Goal: Task Accomplishment & Management: Use online tool/utility

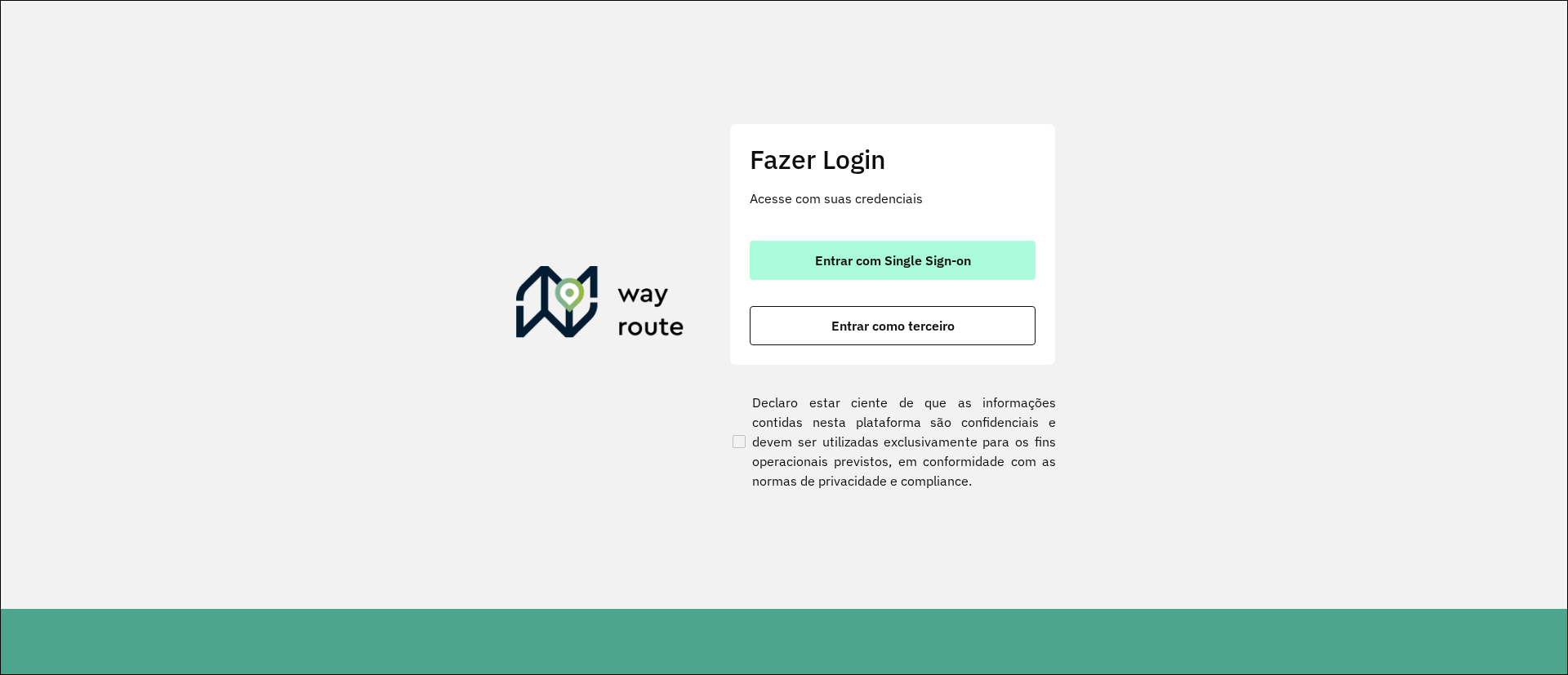
click at [895, 254] on span "Entrar com Single Sign-on" at bounding box center [893, 260] width 156 height 13
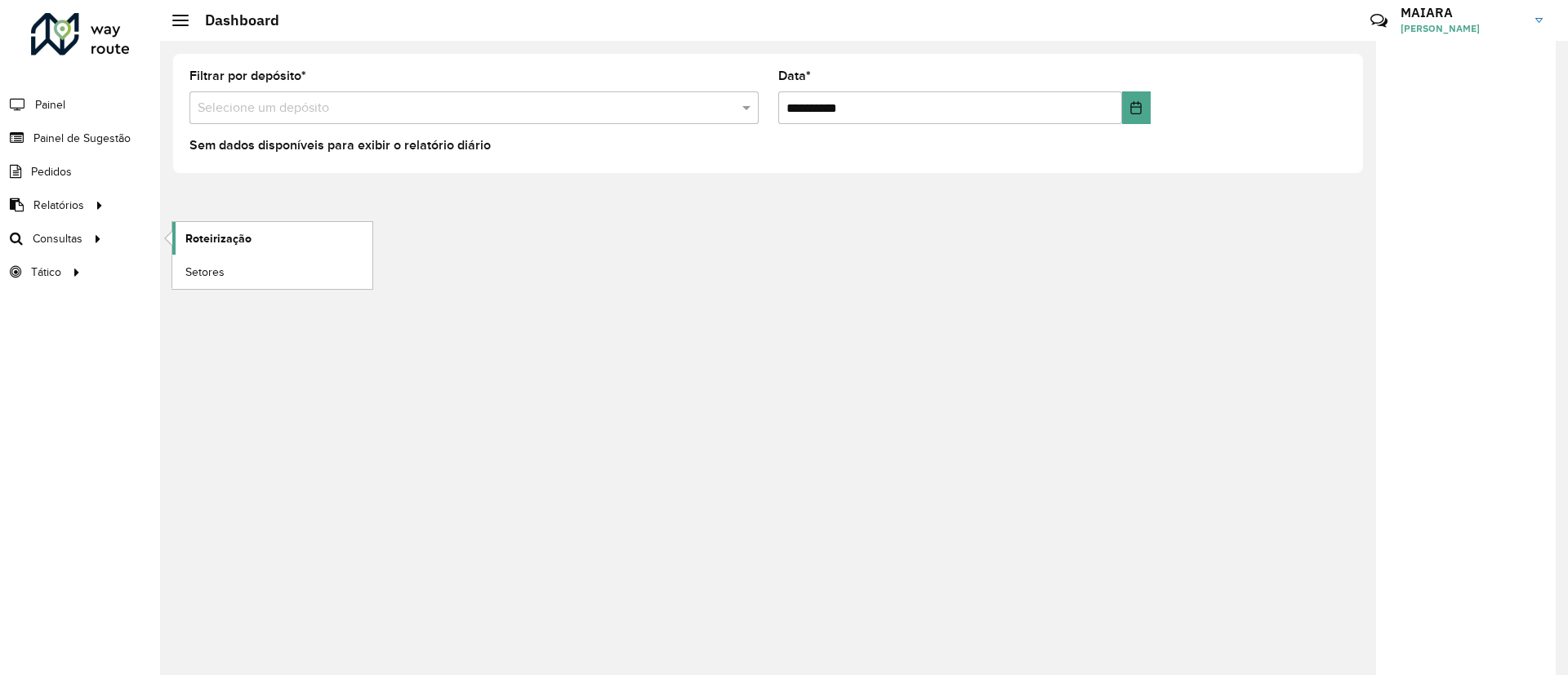
click at [201, 242] on span "Roteirização" at bounding box center [218, 239] width 66 height 17
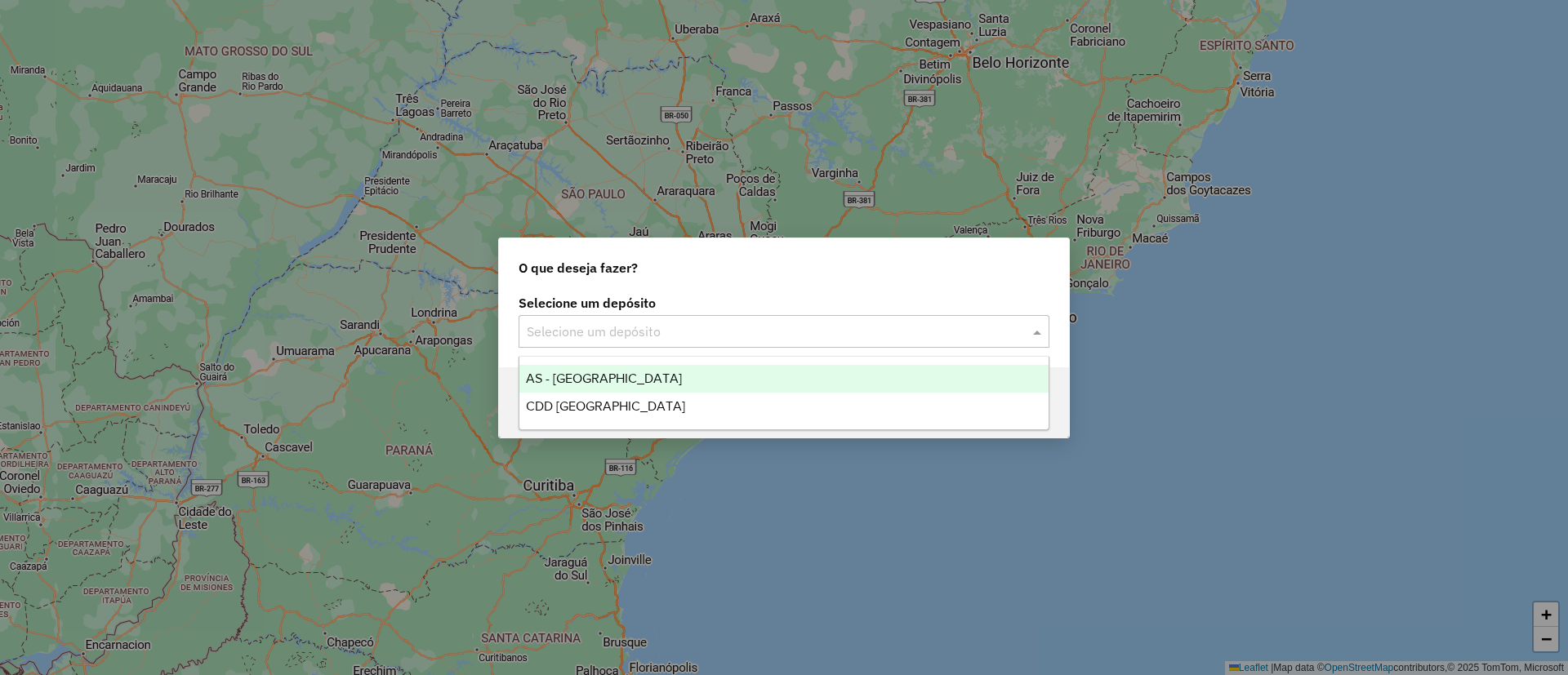
click at [647, 322] on input "text" at bounding box center [768, 332] width 482 height 19
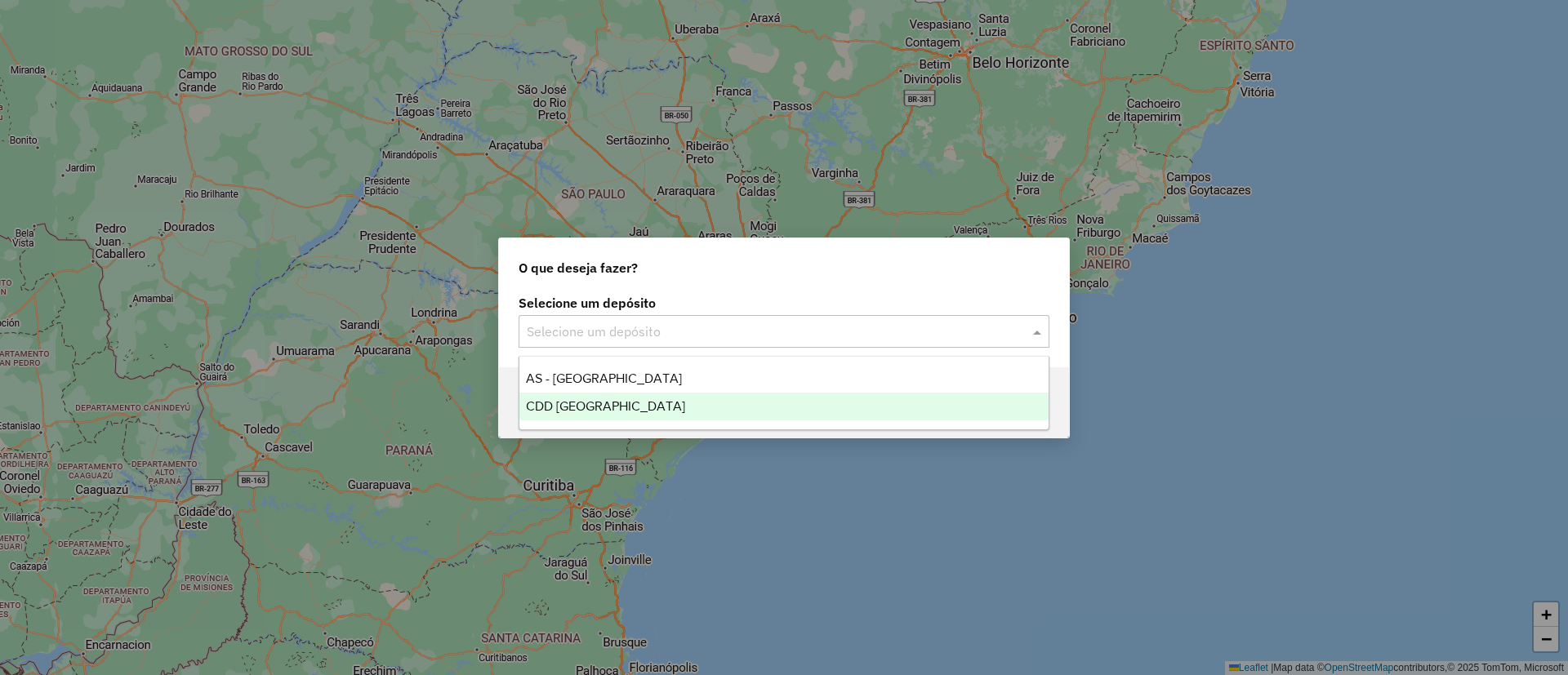
click at [606, 398] on div "CDD Florianópolis" at bounding box center [784, 406] width 529 height 28
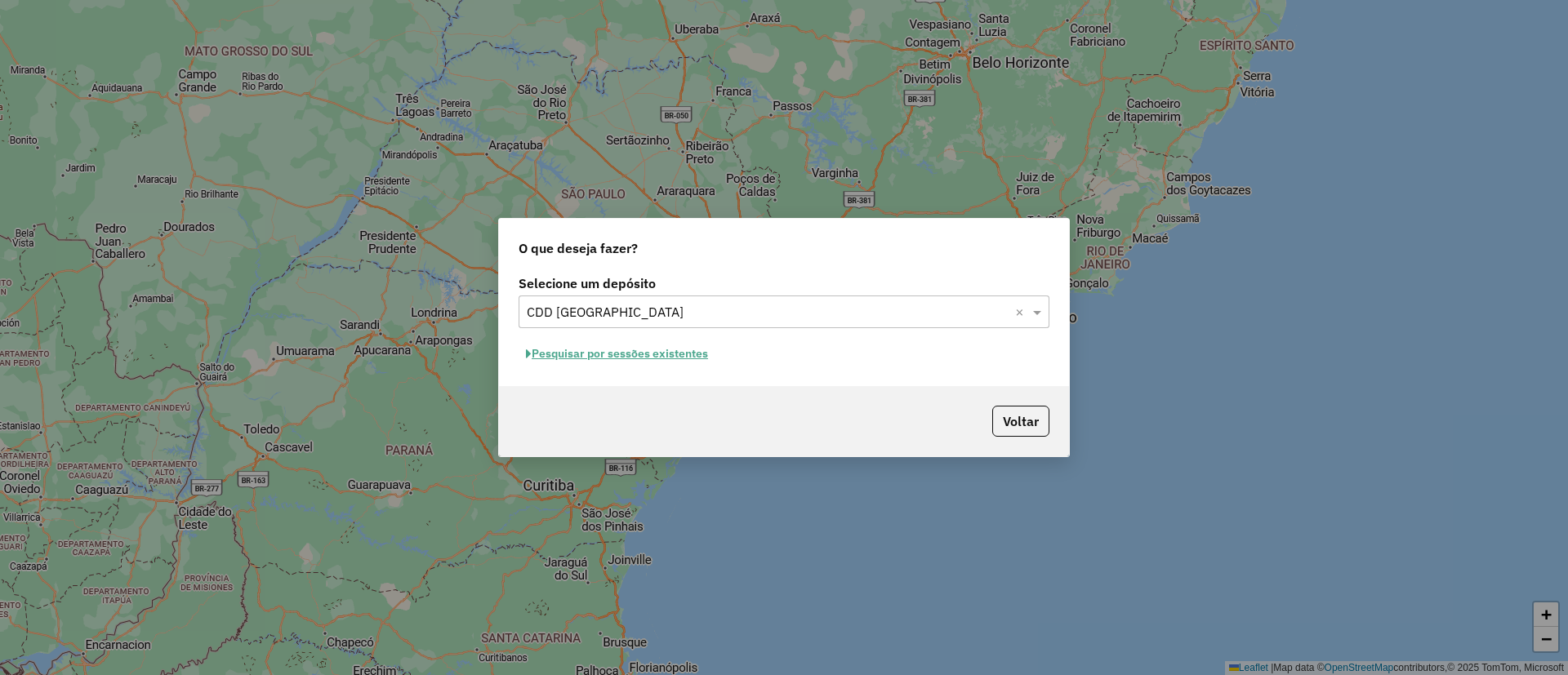
click at [581, 348] on button "Pesquisar por sessões existentes" at bounding box center [617, 354] width 197 height 25
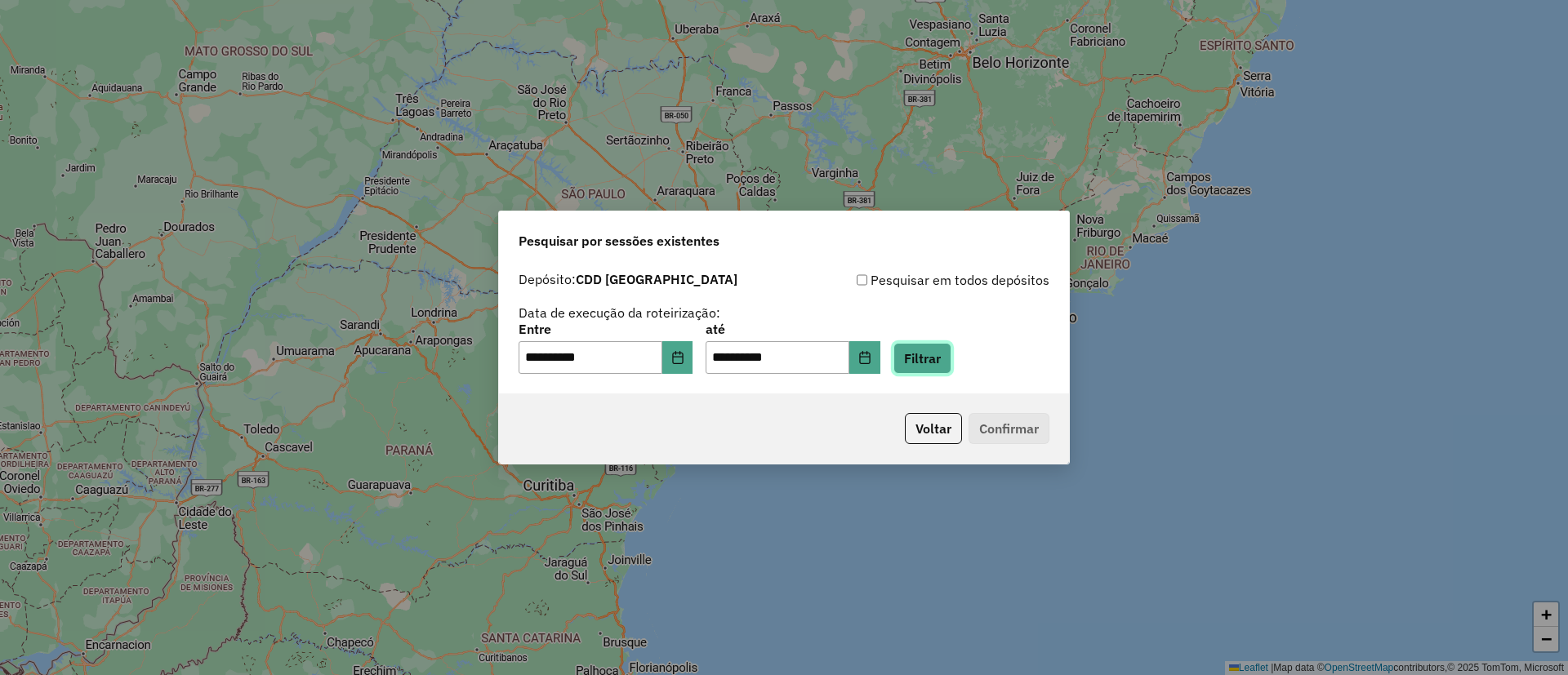
click at [951, 356] on button "Filtrar" at bounding box center [922, 358] width 58 height 31
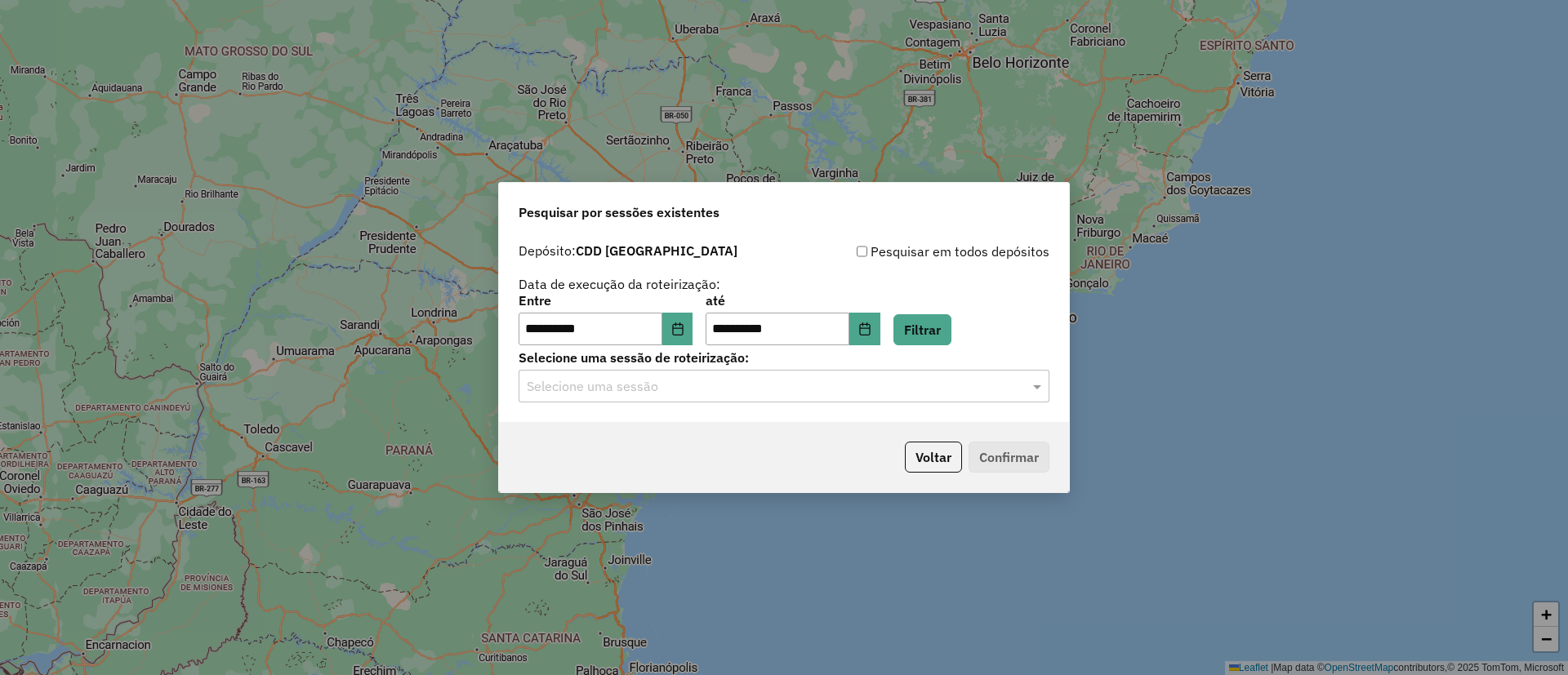
click at [731, 388] on input "text" at bounding box center [768, 387] width 482 height 19
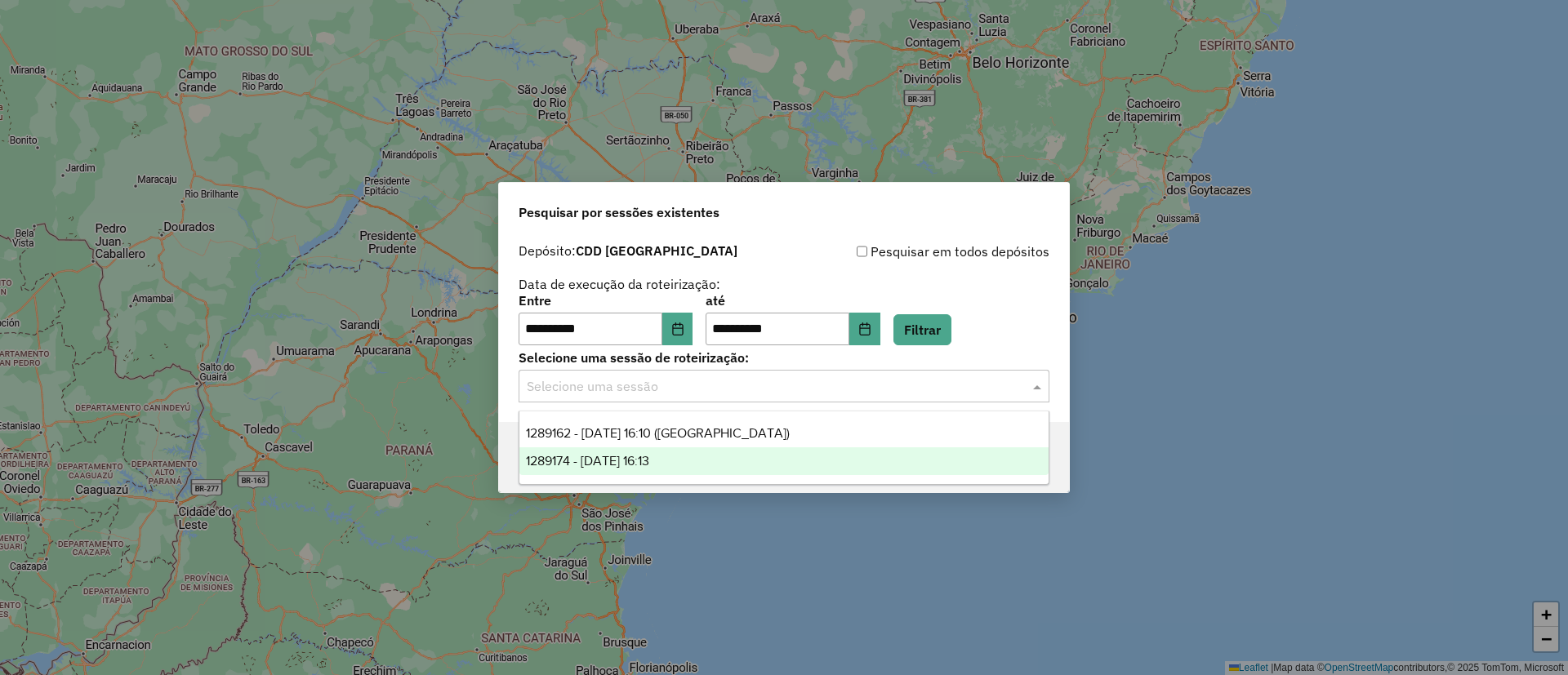
click at [650, 464] on span "1289174 - 06/10/2025 16:13" at bounding box center [588, 461] width 123 height 14
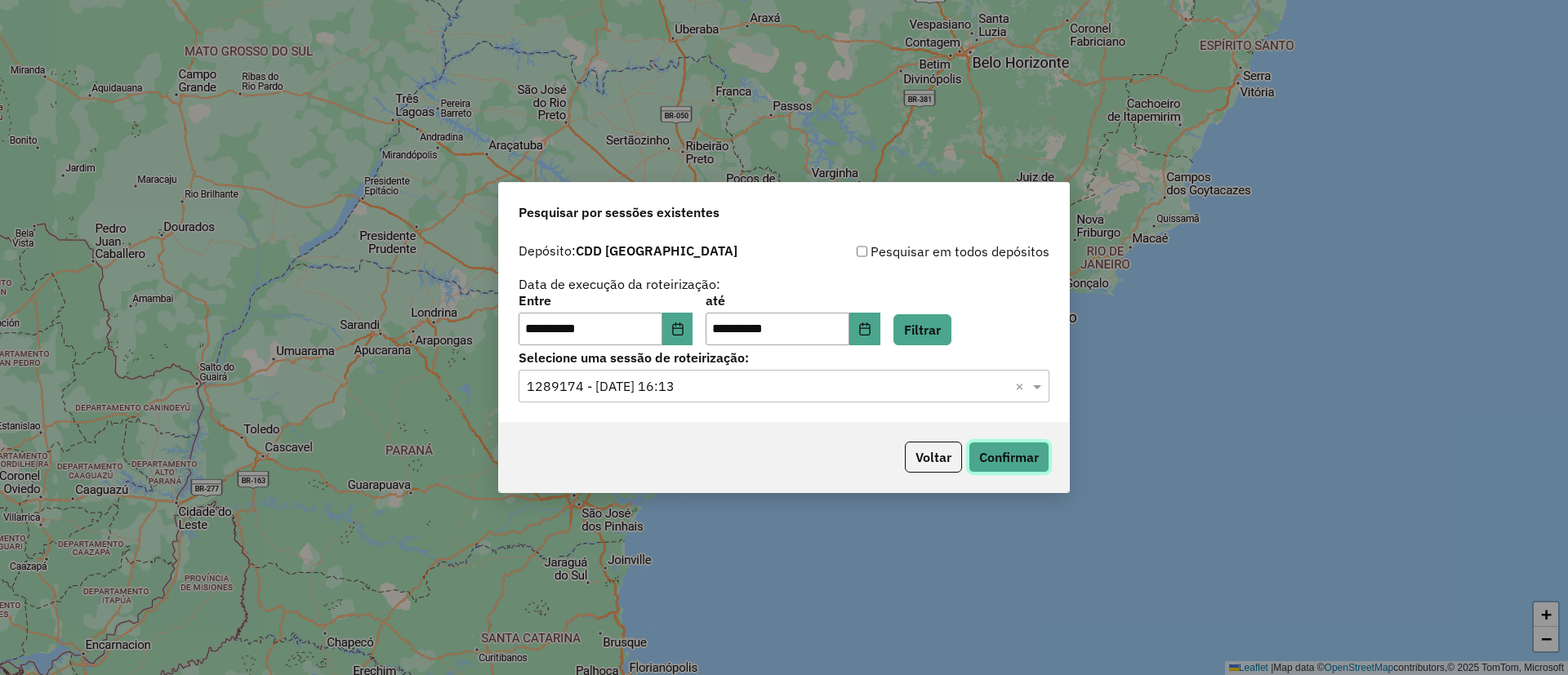
click at [1017, 463] on button "Confirmar" at bounding box center [1009, 457] width 81 height 31
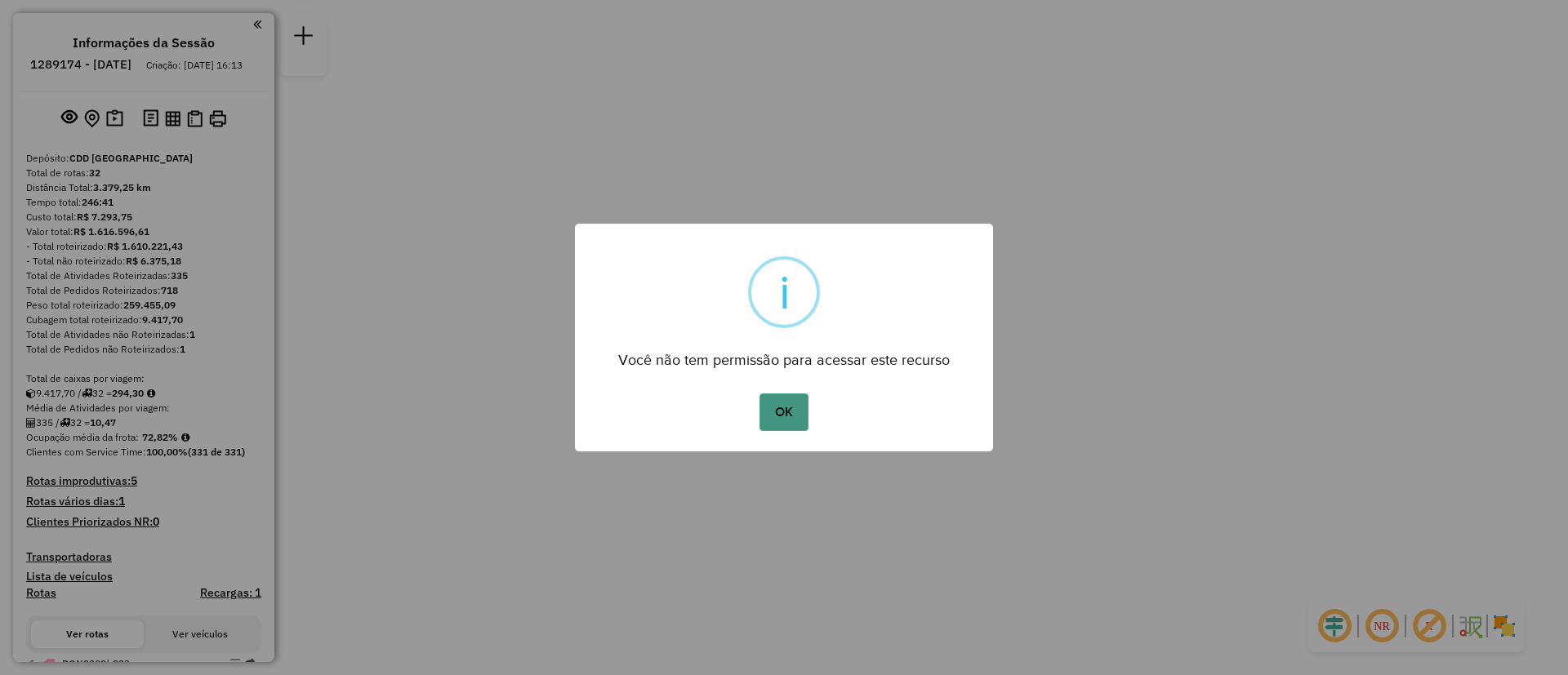
click at [797, 418] on button "OK" at bounding box center [783, 412] width 48 height 37
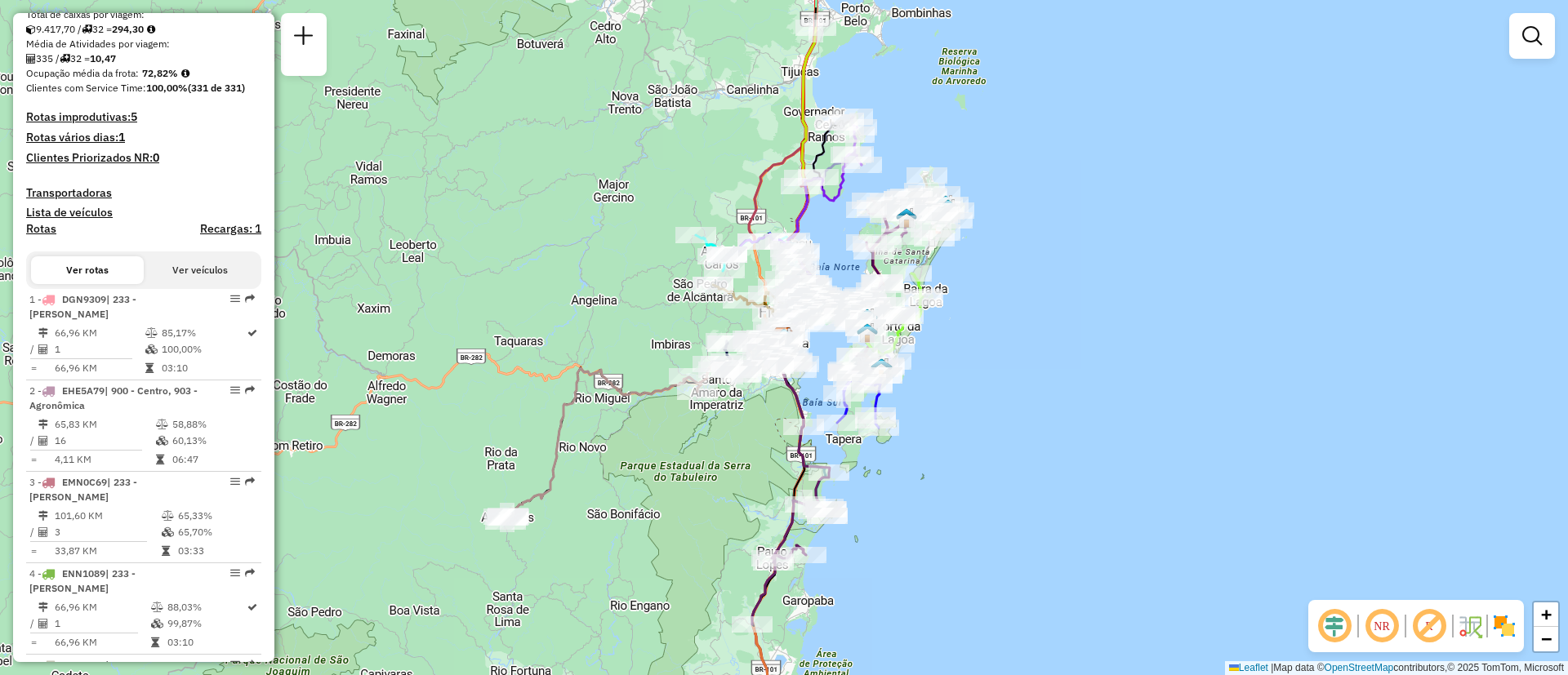
scroll to position [367, 0]
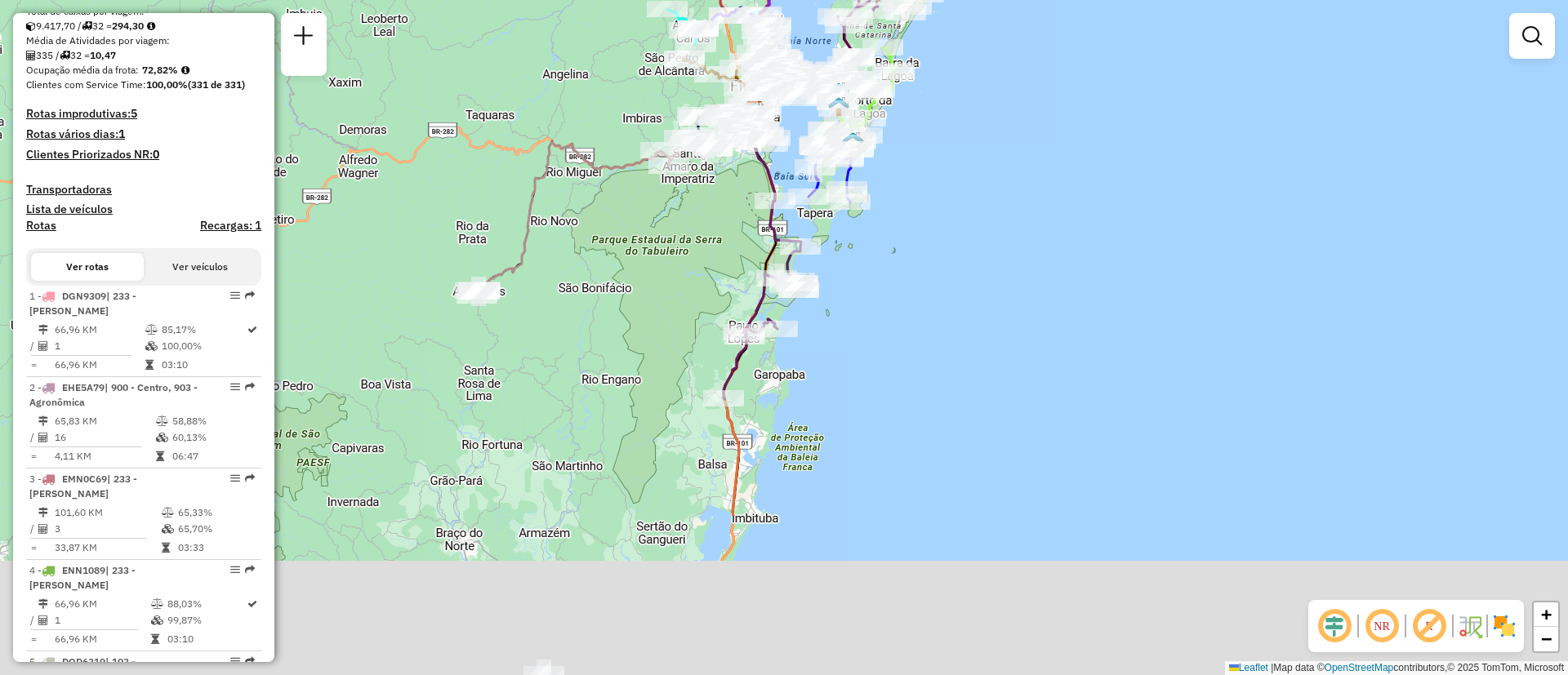
drag, startPoint x: 1005, startPoint y: 511, endPoint x: 976, endPoint y: 284, distance: 228.8
click at [976, 284] on div "Janela de atendimento Grade de atendimento Capacidade Transportadoras Veículos …" at bounding box center [784, 338] width 1568 height 675
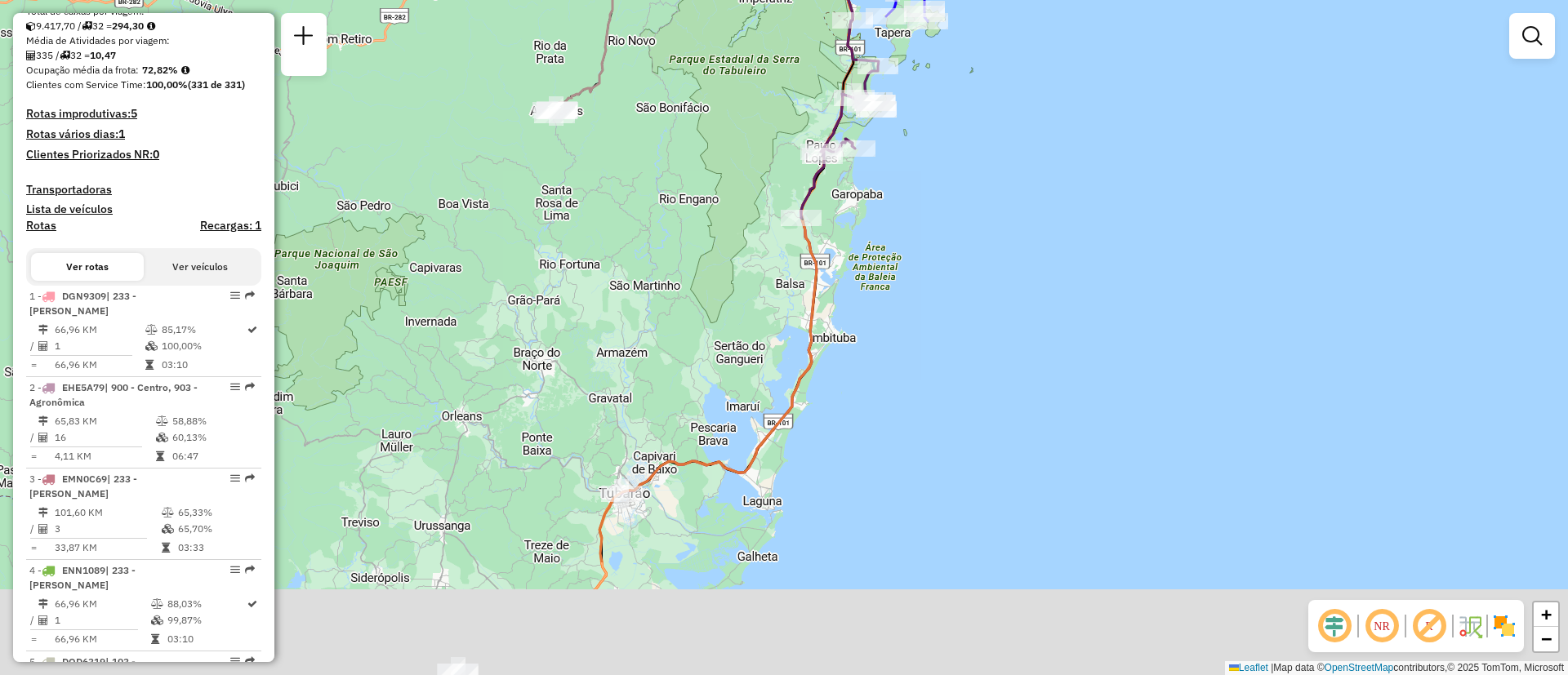
drag, startPoint x: 825, startPoint y: 515, endPoint x: 902, endPoint y: 336, distance: 194.9
click at [902, 336] on div "Janela de atendimento Grade de atendimento Capacidade Transportadoras Veículos …" at bounding box center [784, 338] width 1568 height 675
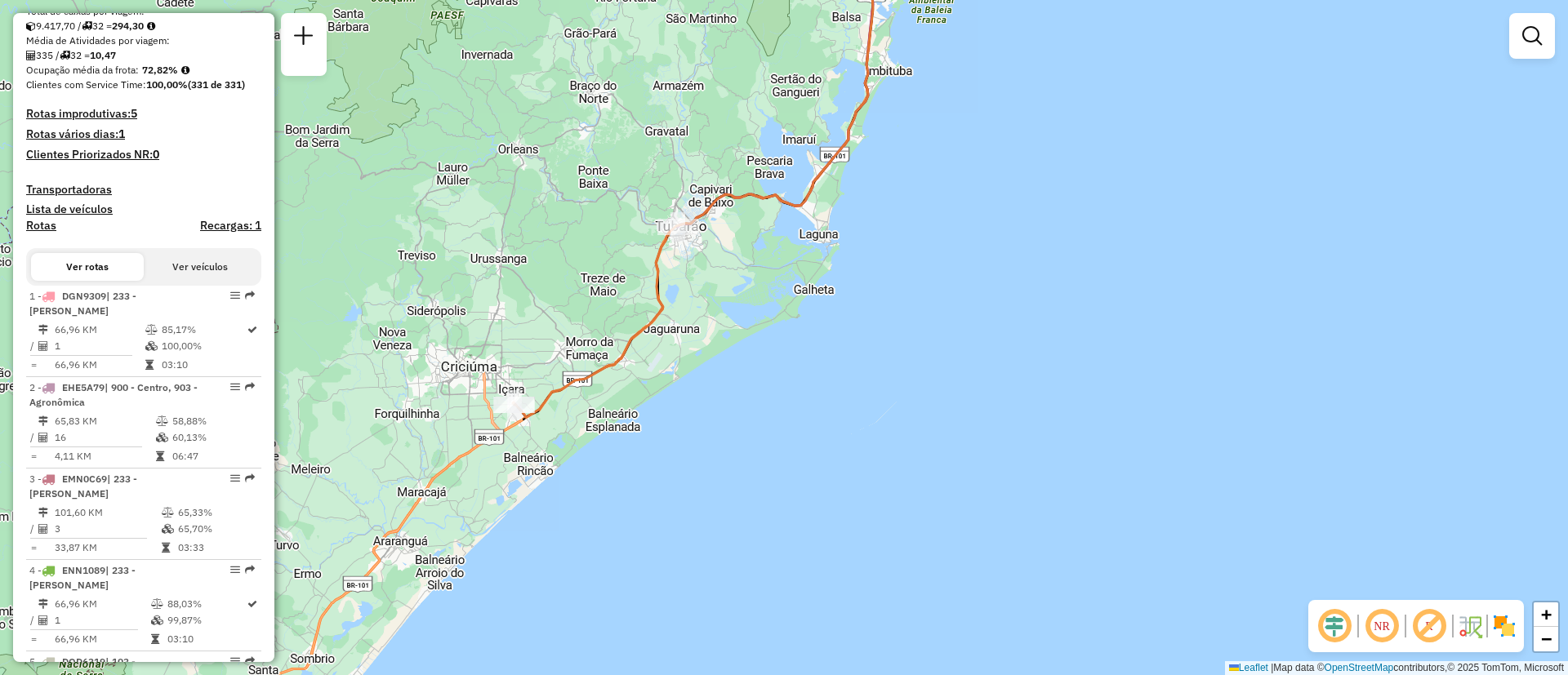
drag, startPoint x: 858, startPoint y: 493, endPoint x: 913, endPoint y: 226, distance: 272.6
click at [913, 226] on div "Janela de atendimento Grade de atendimento Capacidade Transportadoras Veículos …" at bounding box center [784, 338] width 1568 height 675
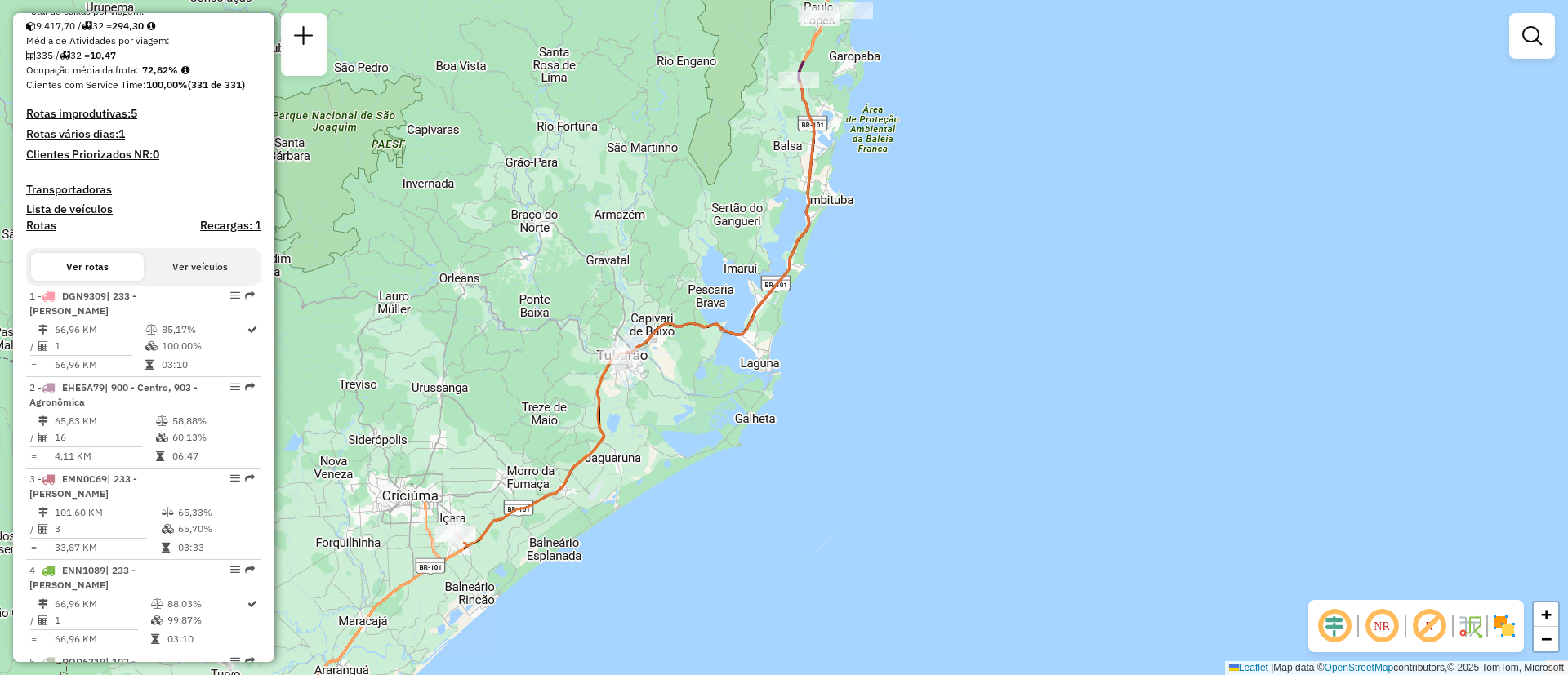
drag, startPoint x: 902, startPoint y: 337, endPoint x: 843, endPoint y: 434, distance: 113.5
click at [844, 434] on div "Janela de atendimento Grade de atendimento Capacidade Transportadoras Veículos …" at bounding box center [784, 338] width 1568 height 675
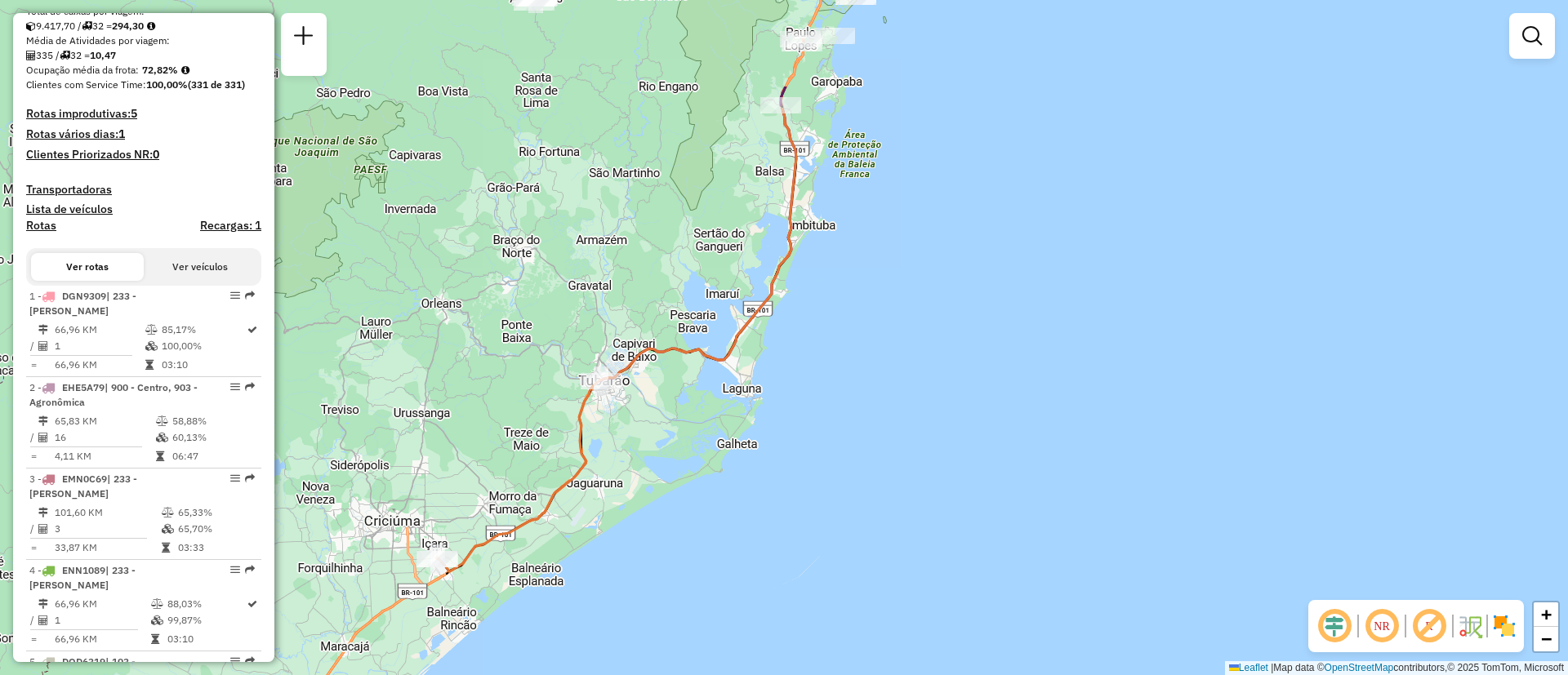
drag, startPoint x: 855, startPoint y: 319, endPoint x: 886, endPoint y: 457, distance: 141.4
click at [885, 463] on div "Janela de atendimento Grade de atendimento Capacidade Transportadoras Veículos …" at bounding box center [784, 338] width 1568 height 675
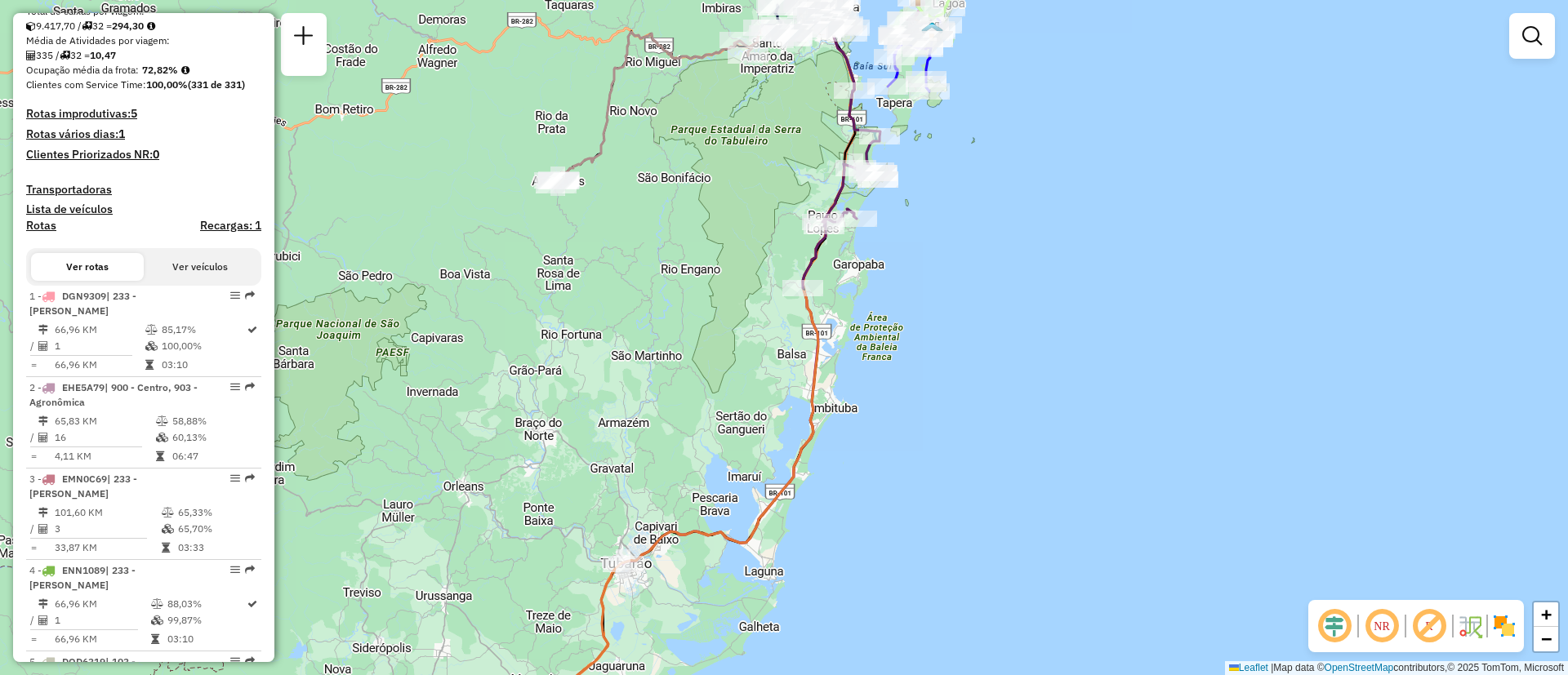
drag, startPoint x: 876, startPoint y: 359, endPoint x: 846, endPoint y: 495, distance: 139.3
click at [846, 495] on div "Janela de atendimento Grade de atendimento Capacidade Transportadoras Veículos …" at bounding box center [784, 338] width 1568 height 675
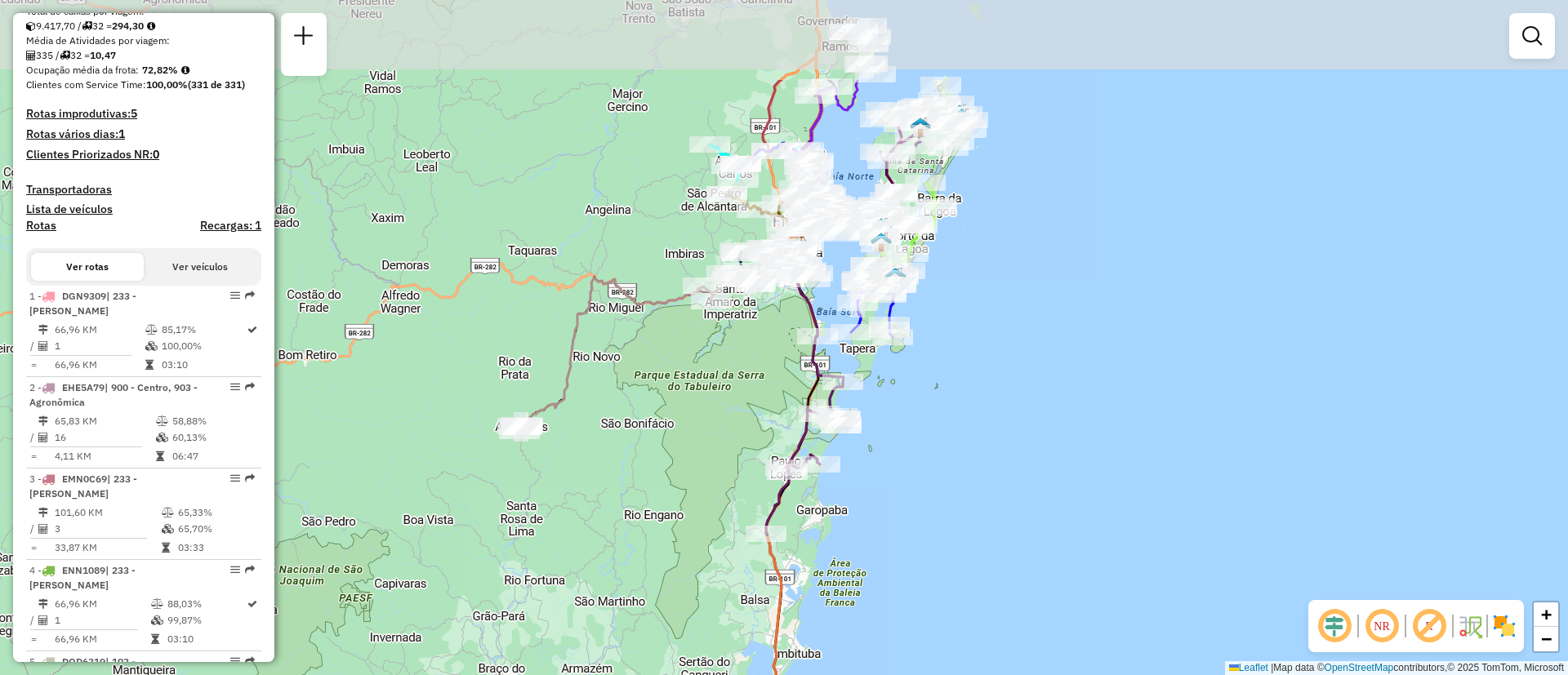
drag, startPoint x: 891, startPoint y: 313, endPoint x: 877, endPoint y: 461, distance: 148.7
click at [877, 461] on div "Janela de atendimento Grade de atendimento Capacidade Transportadoras Veículos …" at bounding box center [784, 338] width 1568 height 675
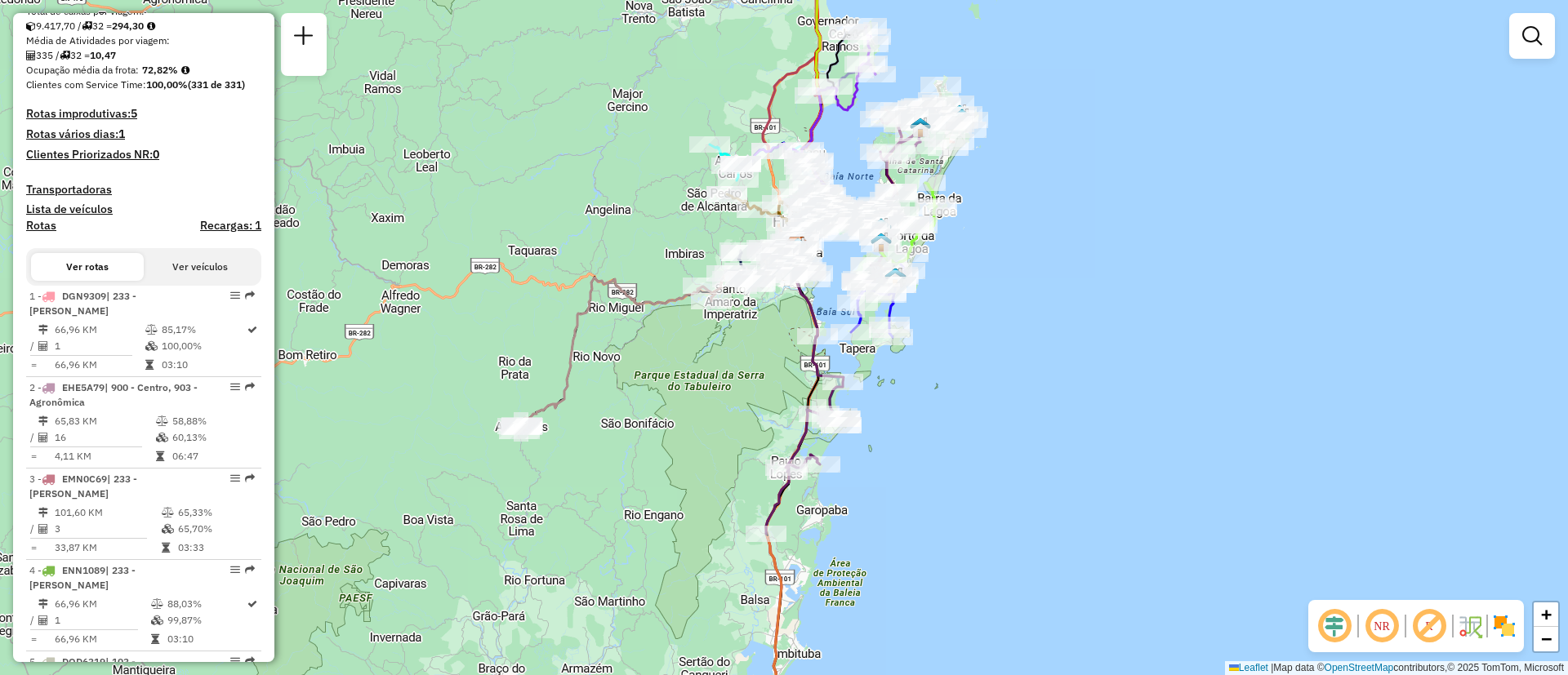
select select "**********"
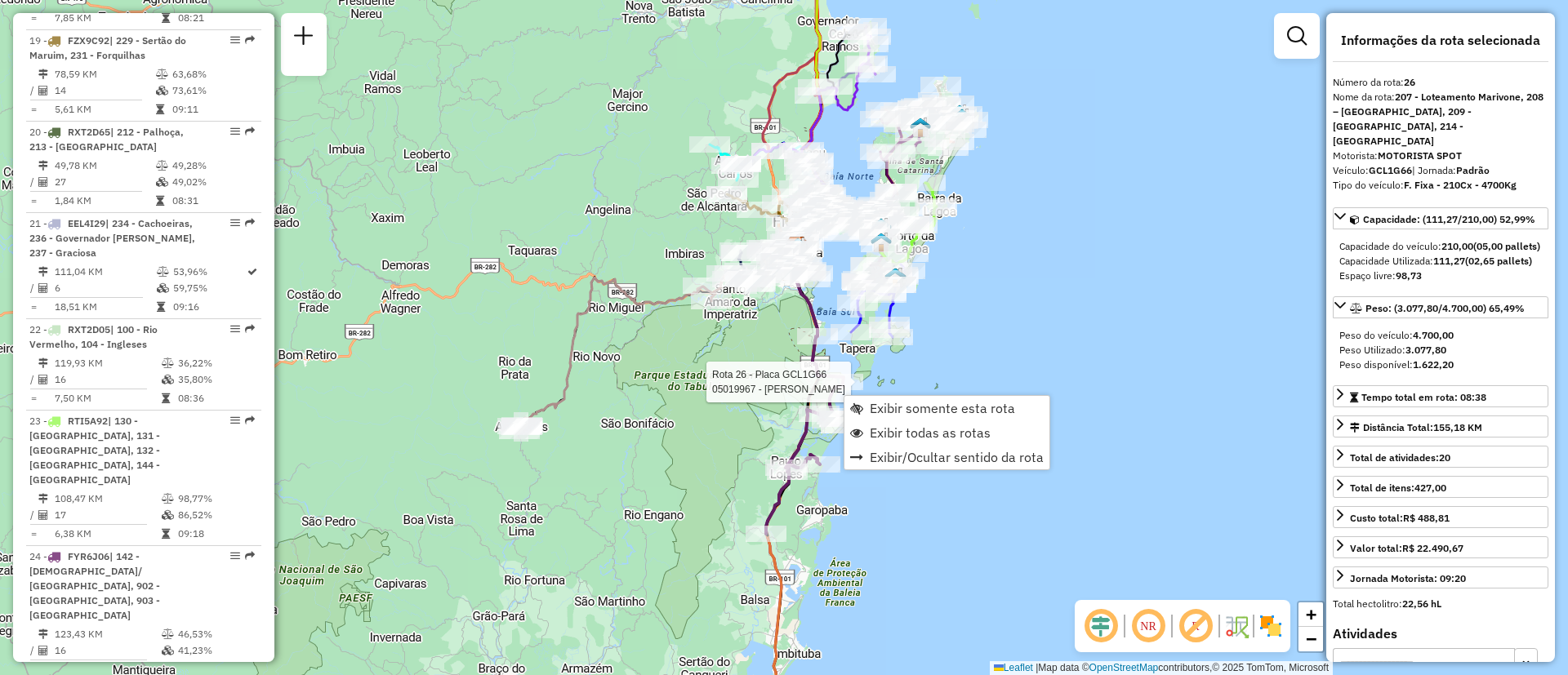
scroll to position [2989, 0]
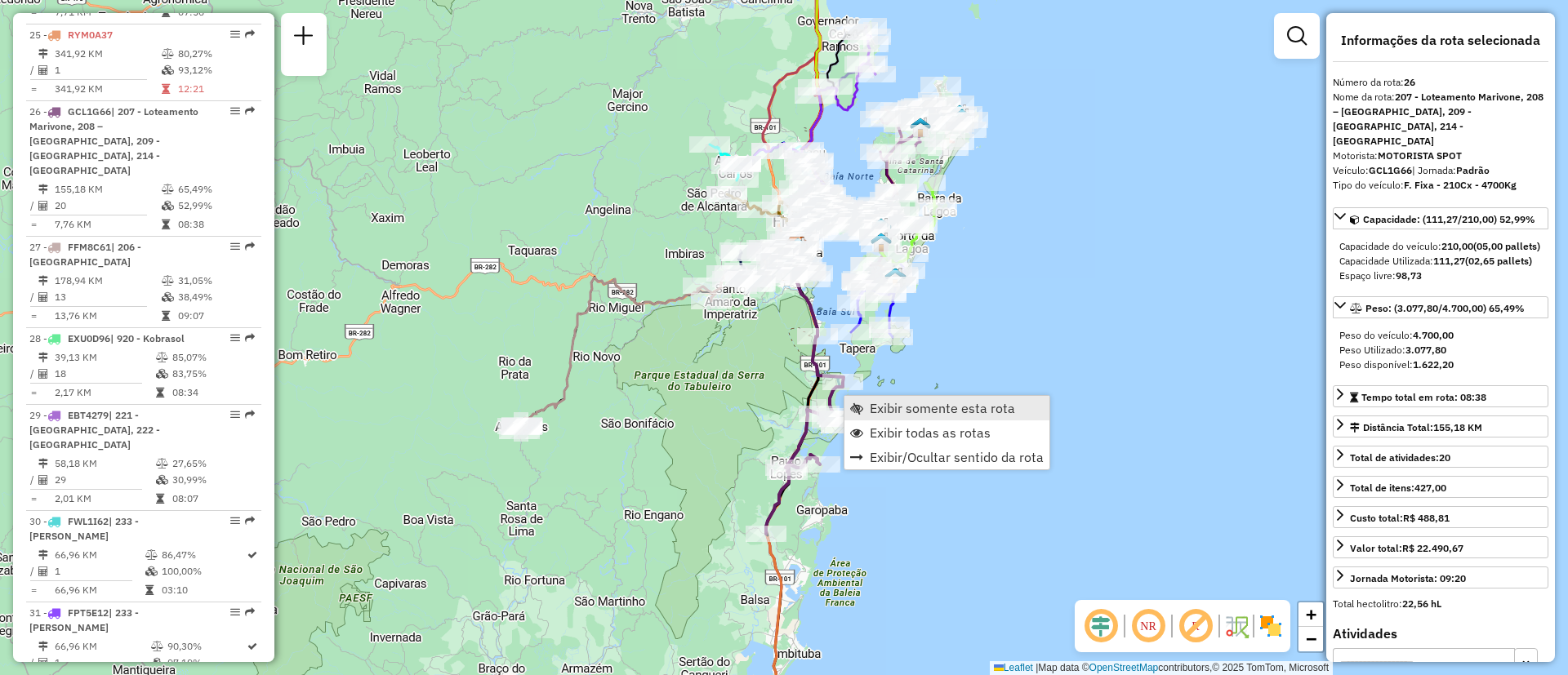
click at [880, 403] on span "Exibir somente esta rota" at bounding box center [942, 408] width 145 height 13
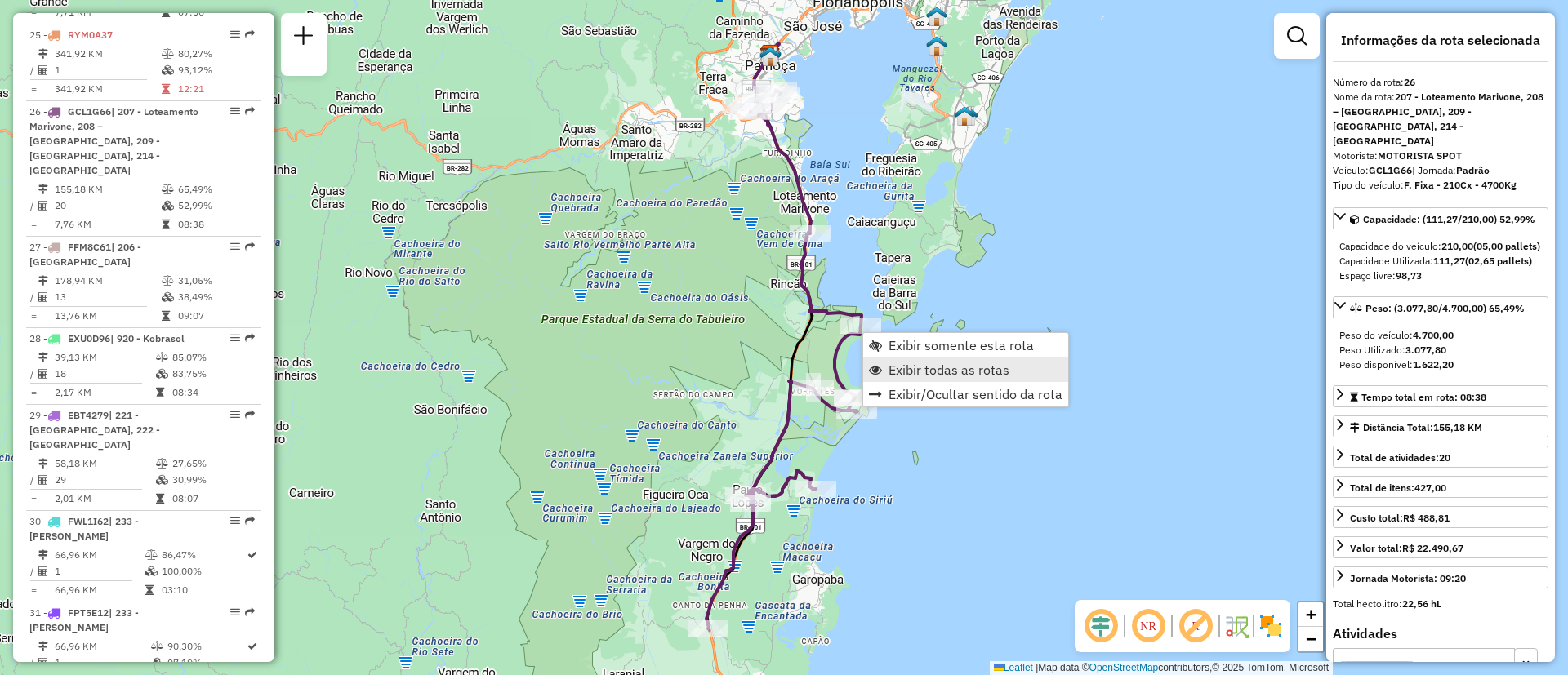
click at [929, 365] on span "Exibir todas as rotas" at bounding box center [948, 370] width 121 height 13
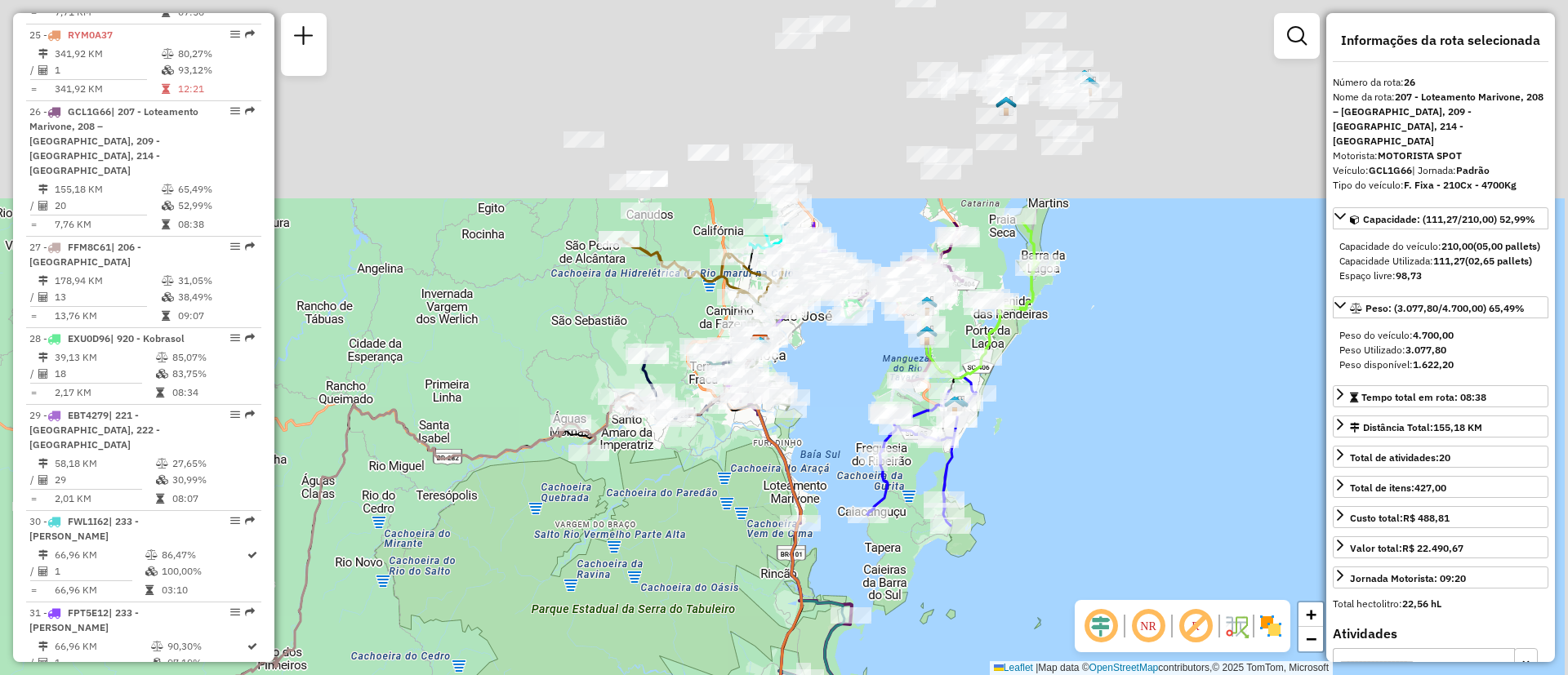
drag, startPoint x: 1006, startPoint y: 194, endPoint x: 1005, endPoint y: 548, distance: 354.0
click at [1005, 548] on div "Janela de atendimento Grade de atendimento Capacidade Transportadoras Veículos …" at bounding box center [784, 338] width 1568 height 675
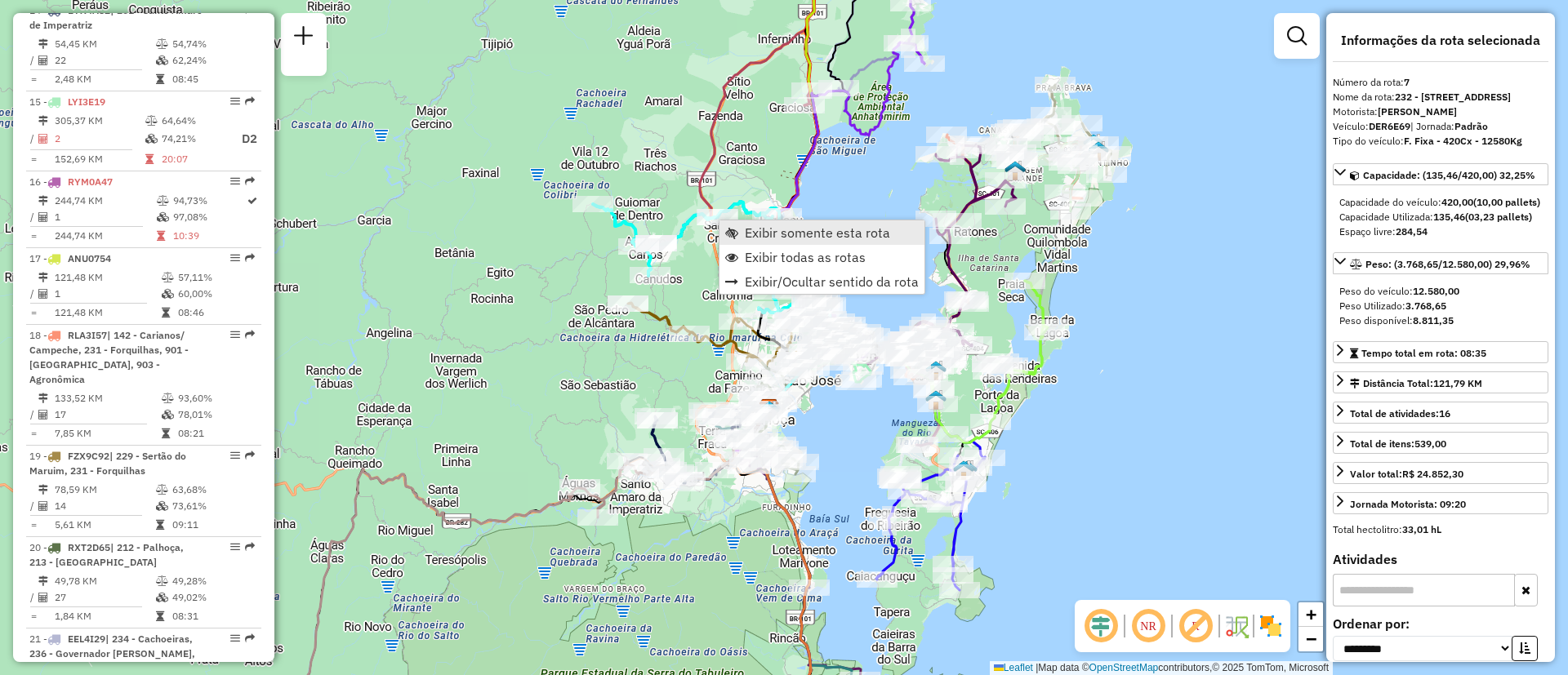
scroll to position [1204, 0]
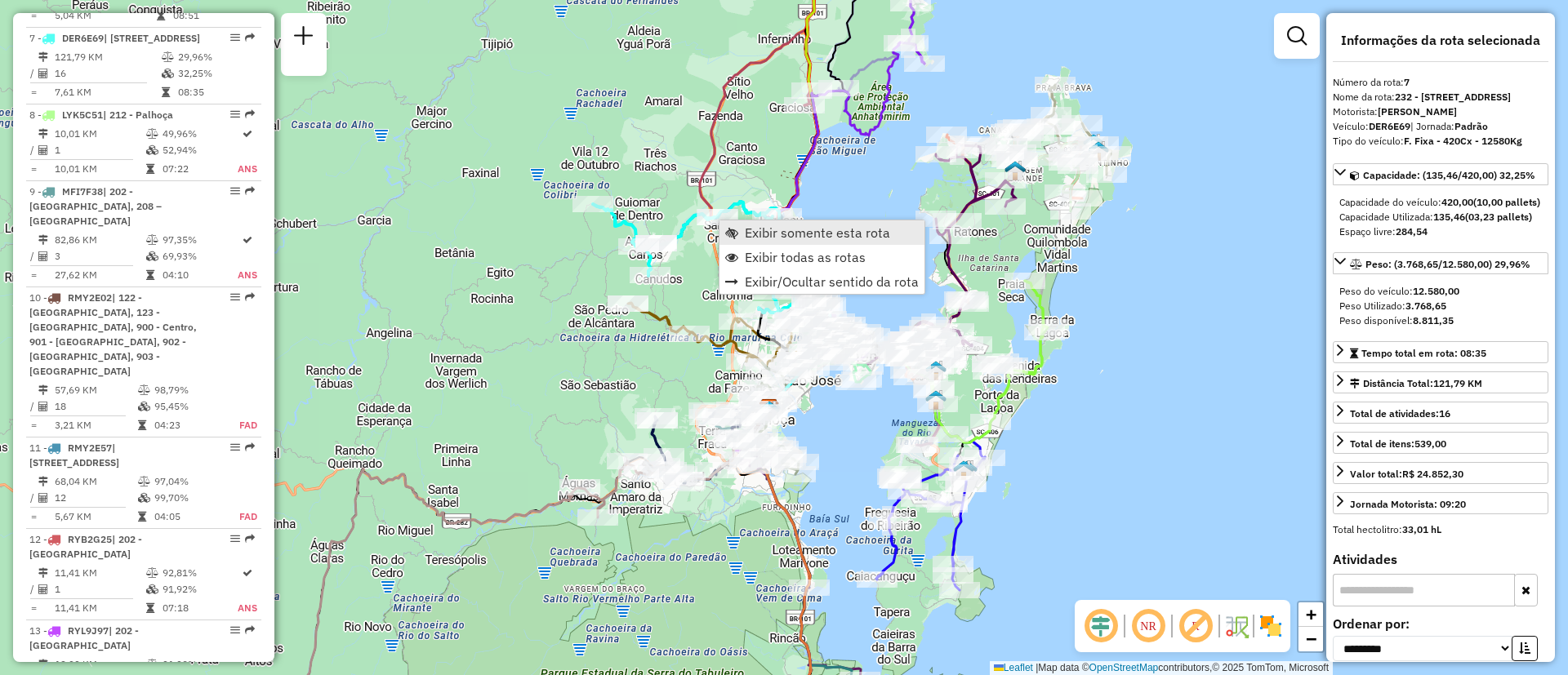
click at [769, 227] on span "Exibir somente esta rota" at bounding box center [818, 232] width 145 height 13
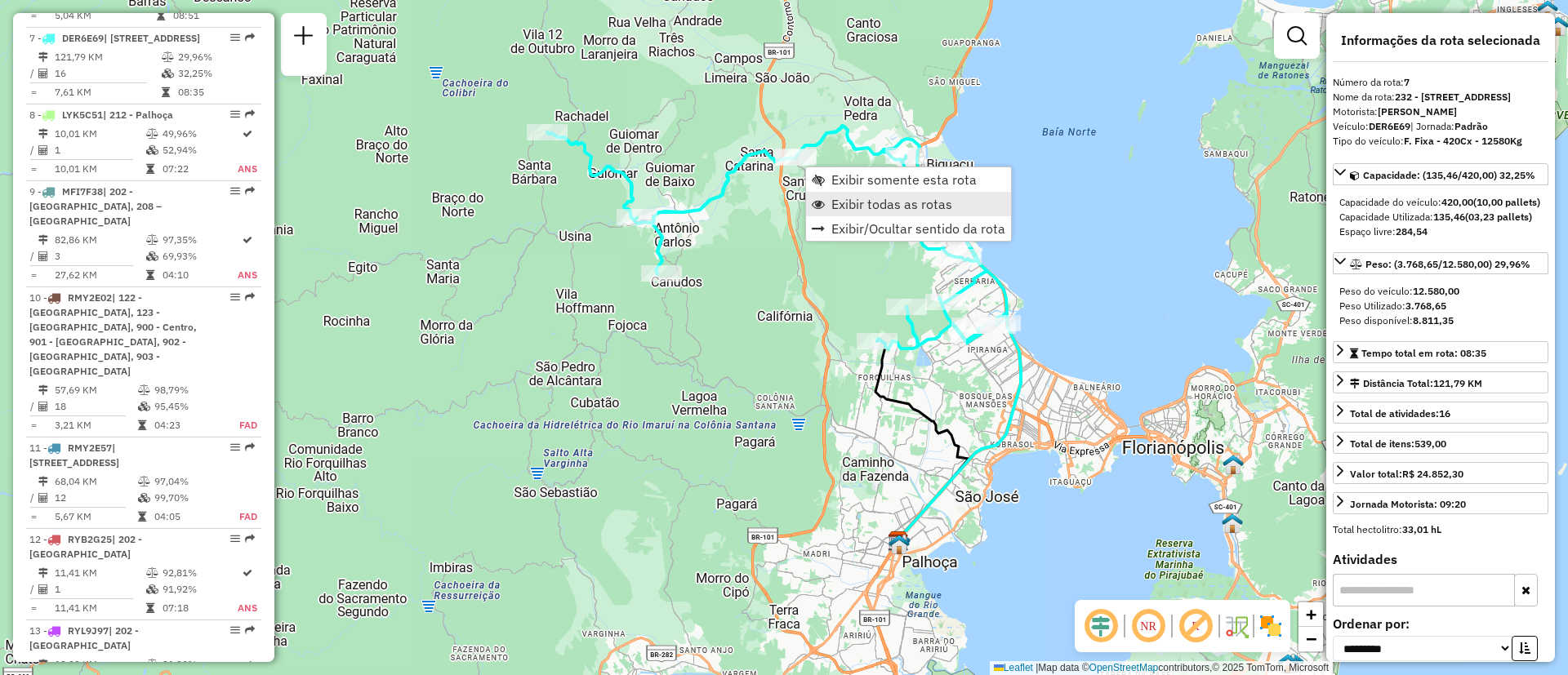
click at [880, 199] on span "Exibir todas as rotas" at bounding box center [891, 204] width 121 height 13
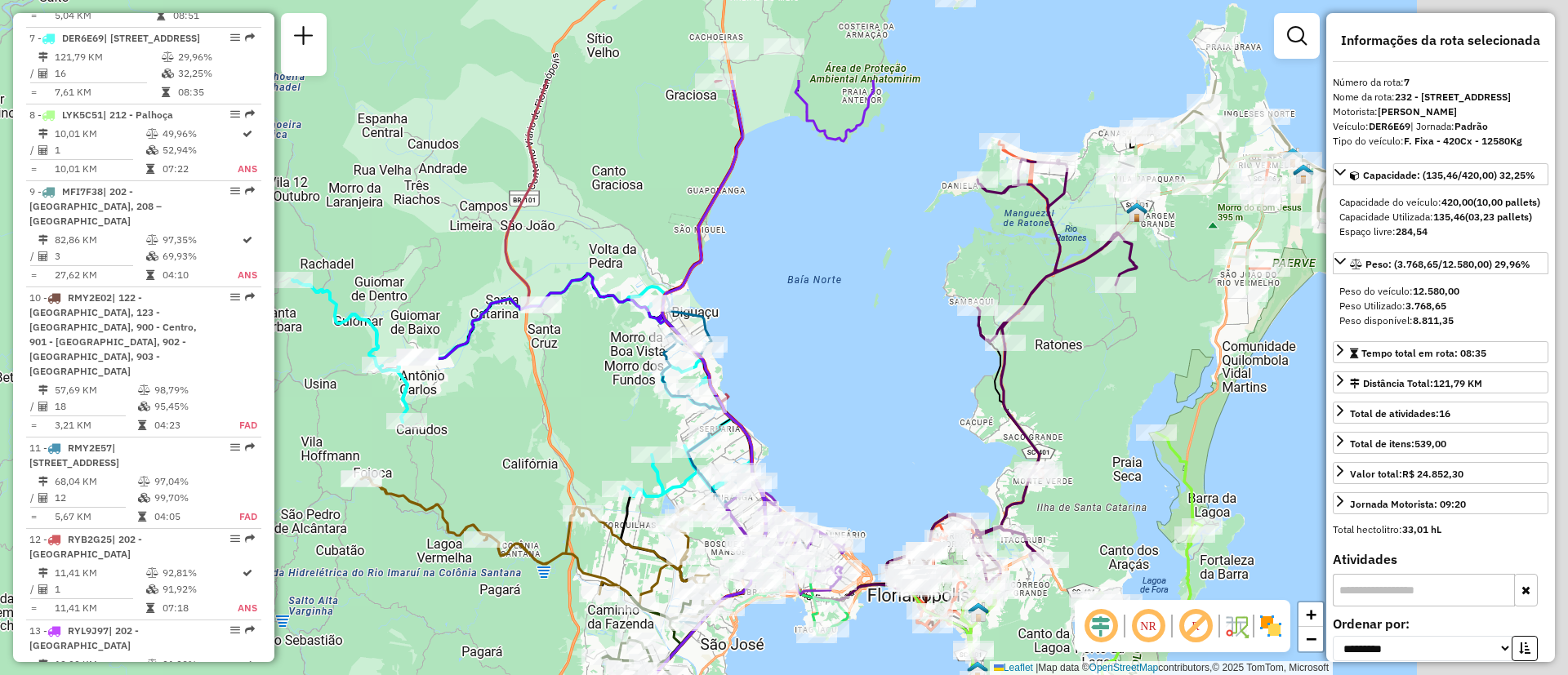
drag, startPoint x: 1127, startPoint y: 241, endPoint x: 873, endPoint y: 389, distance: 294.0
click at [873, 389] on div "Janela de atendimento Grade de atendimento Capacidade Transportadoras Veículos …" at bounding box center [784, 338] width 1568 height 675
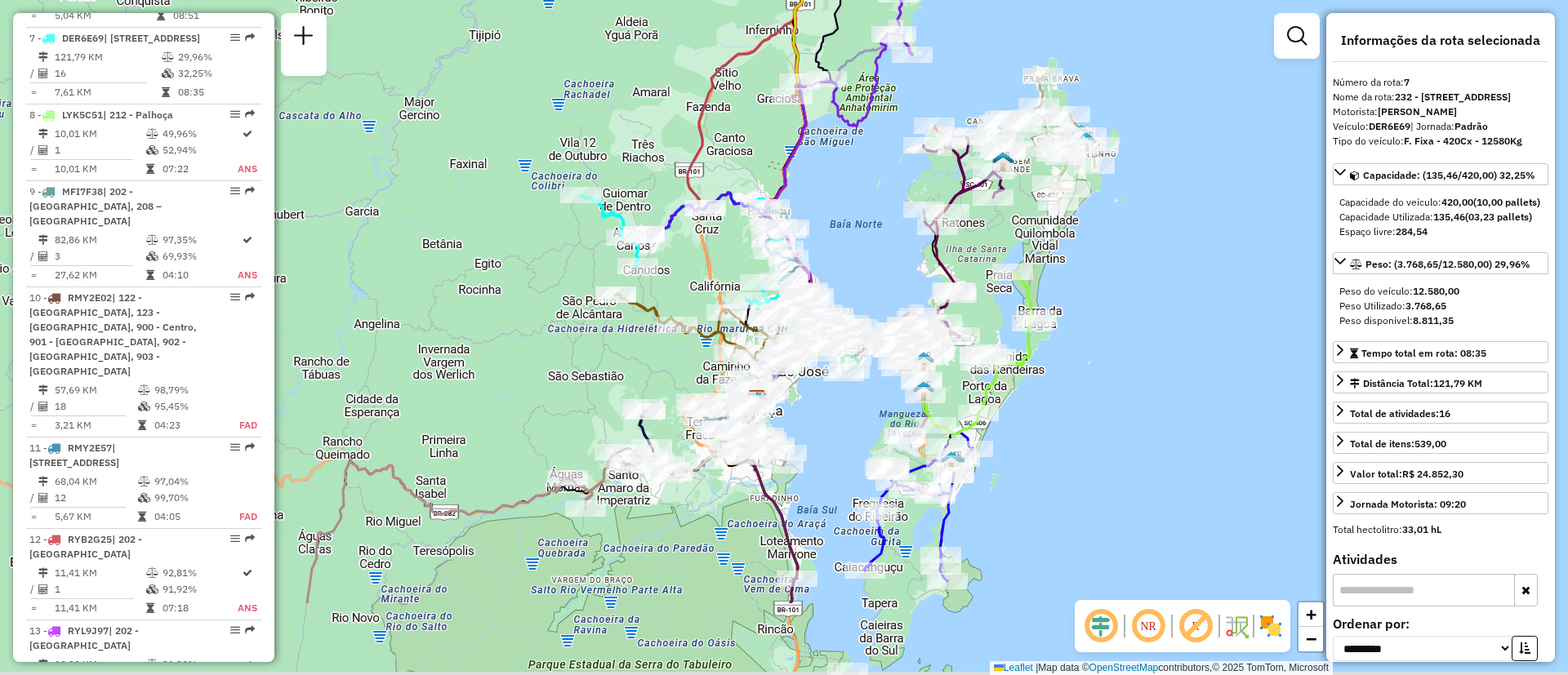
drag, startPoint x: 1089, startPoint y: 385, endPoint x: 1095, endPoint y: 305, distance: 80.2
click at [1095, 305] on div "Janela de atendimento Grade de atendimento Capacidade Transportadoras Veículos …" at bounding box center [784, 338] width 1568 height 675
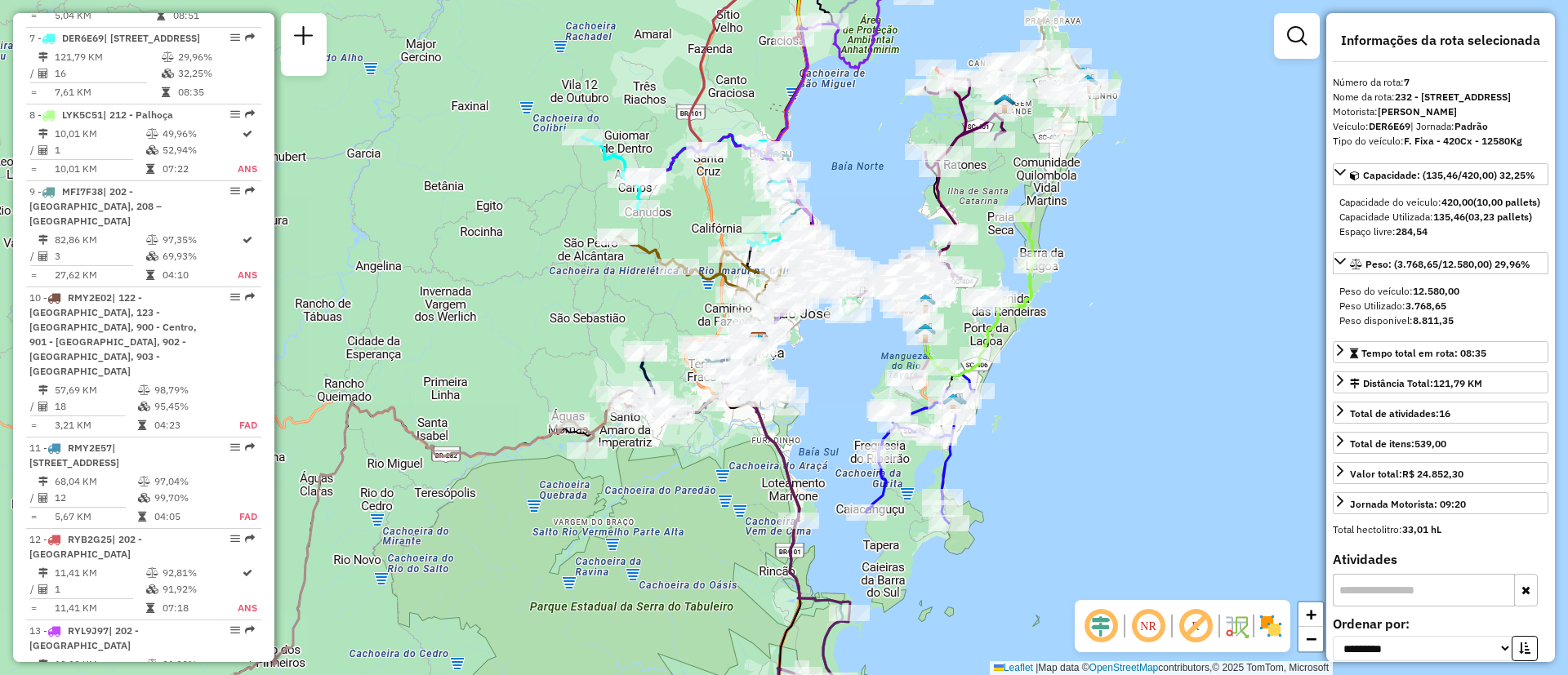
drag, startPoint x: 1041, startPoint y: 449, endPoint x: 1043, endPoint y: 393, distance: 56.0
click at [1043, 393] on div "Janela de atendimento Grade de atendimento Capacidade Transportadoras Veículos …" at bounding box center [784, 338] width 1568 height 675
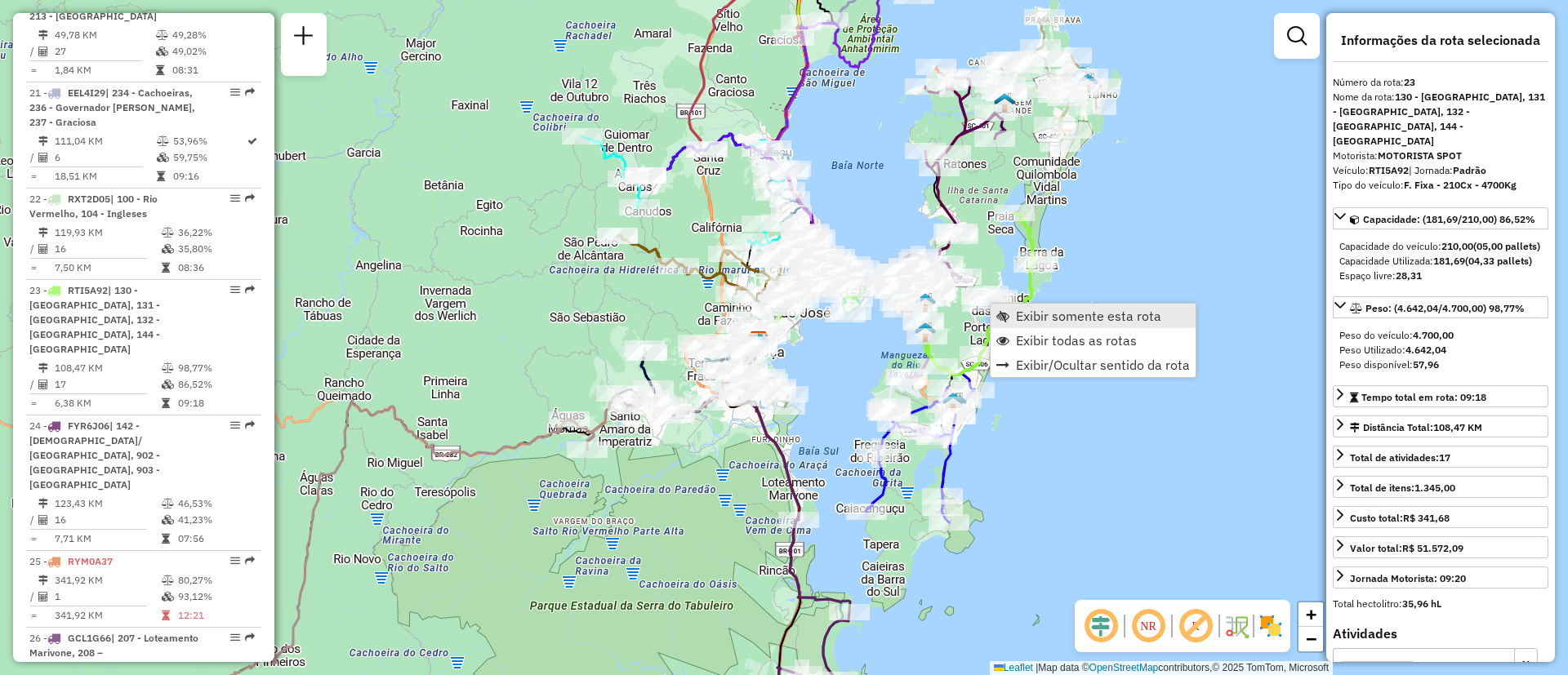
scroll to position [2685, 0]
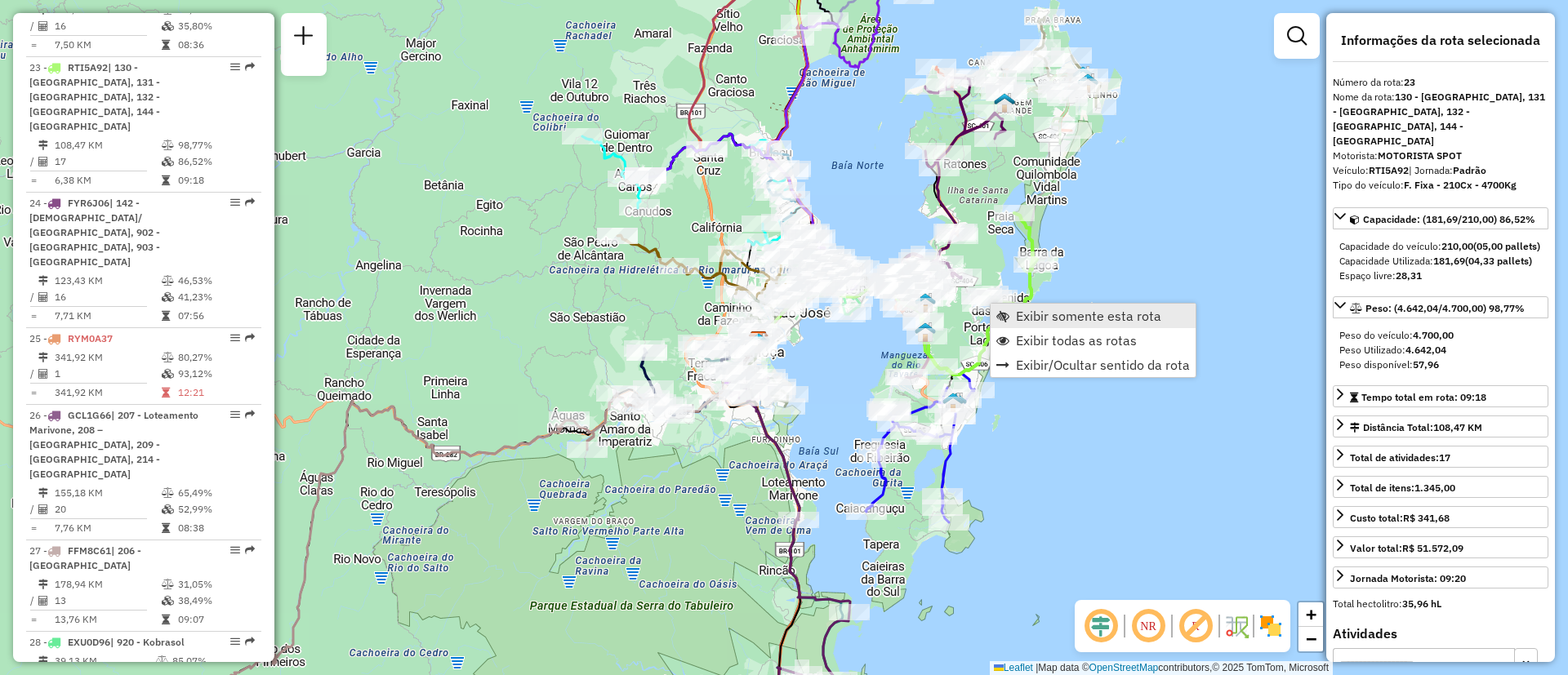
click at [1037, 316] on span "Exibir somente esta rota" at bounding box center [1088, 316] width 145 height 13
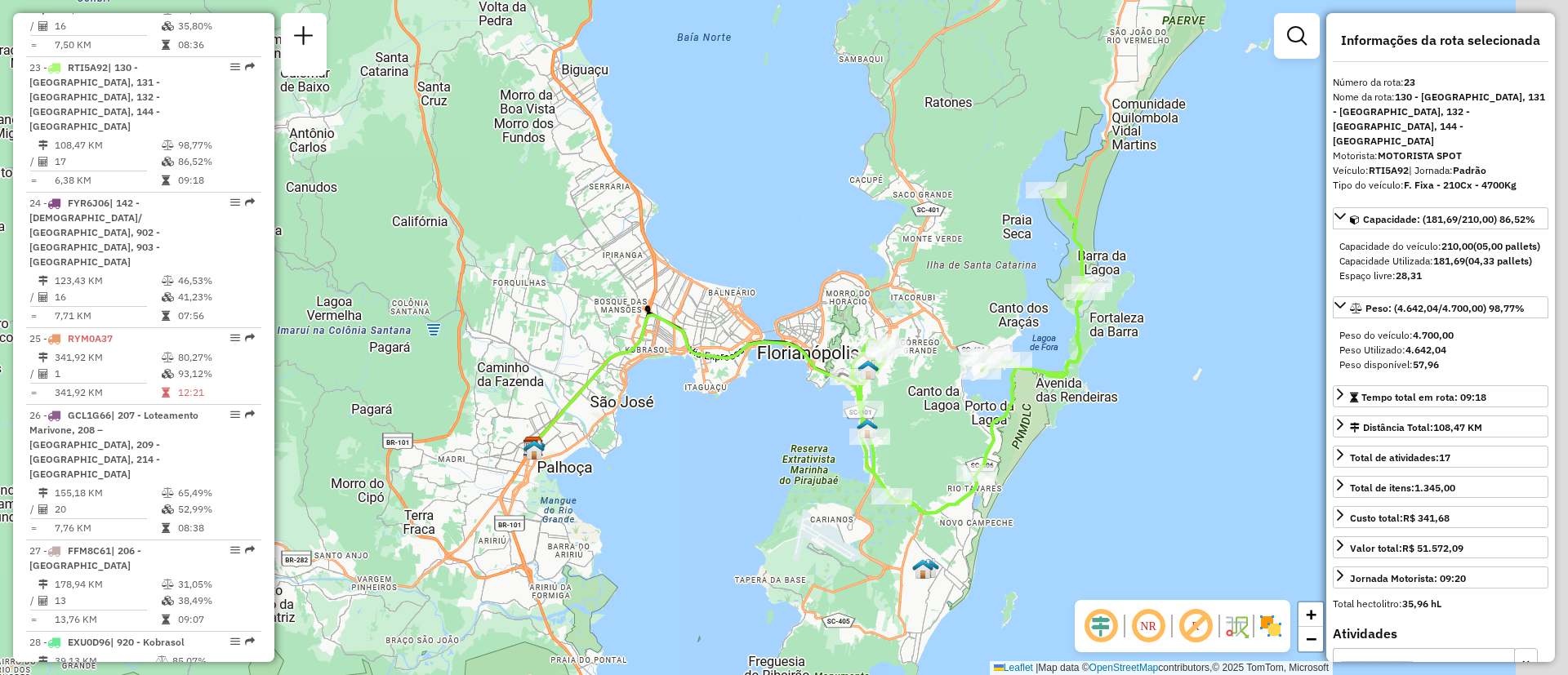
drag, startPoint x: 954, startPoint y: 359, endPoint x: 940, endPoint y: 363, distance: 14.6
click at [940, 363] on div "Janela de atendimento Grade de atendimento Capacidade Transportadoras Veículos …" at bounding box center [784, 338] width 1568 height 675
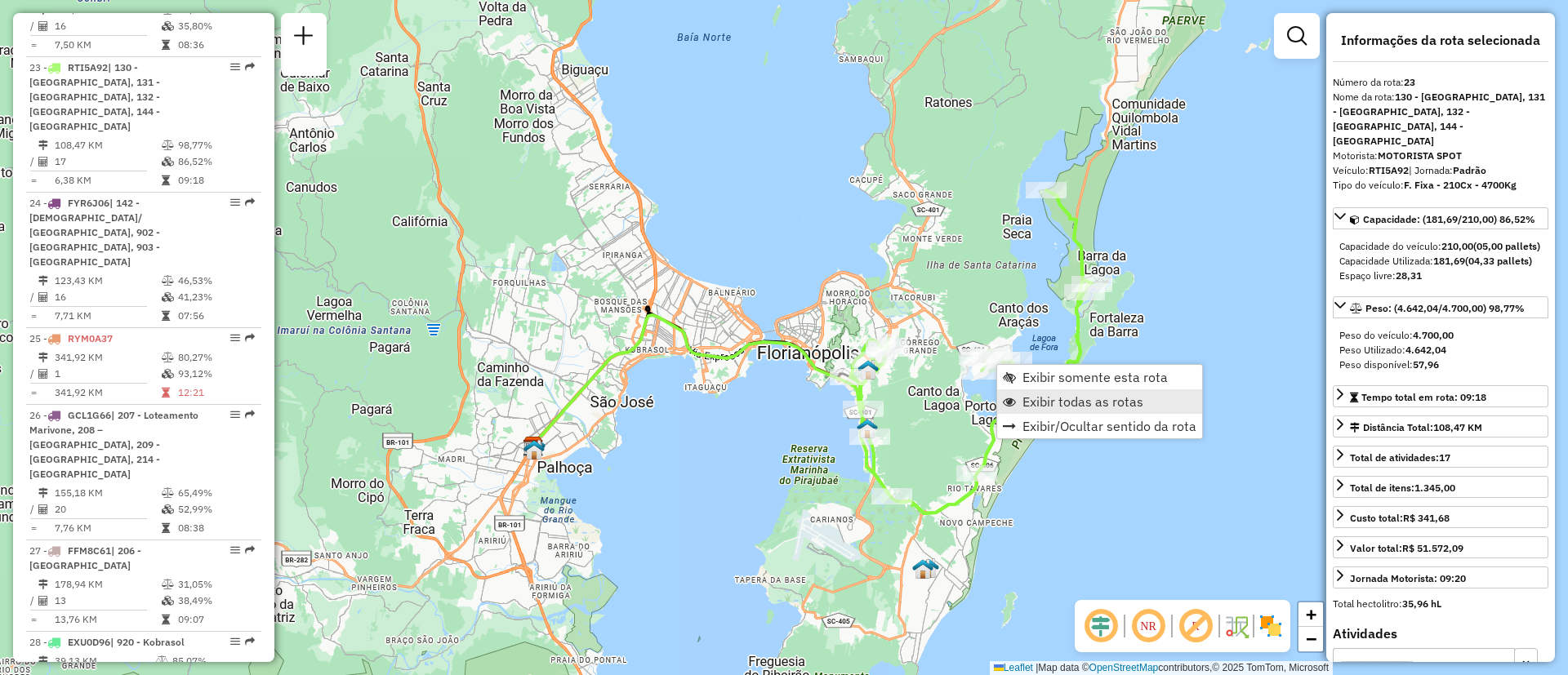
click at [1058, 395] on span "Exibir todas as rotas" at bounding box center [1083, 401] width 121 height 13
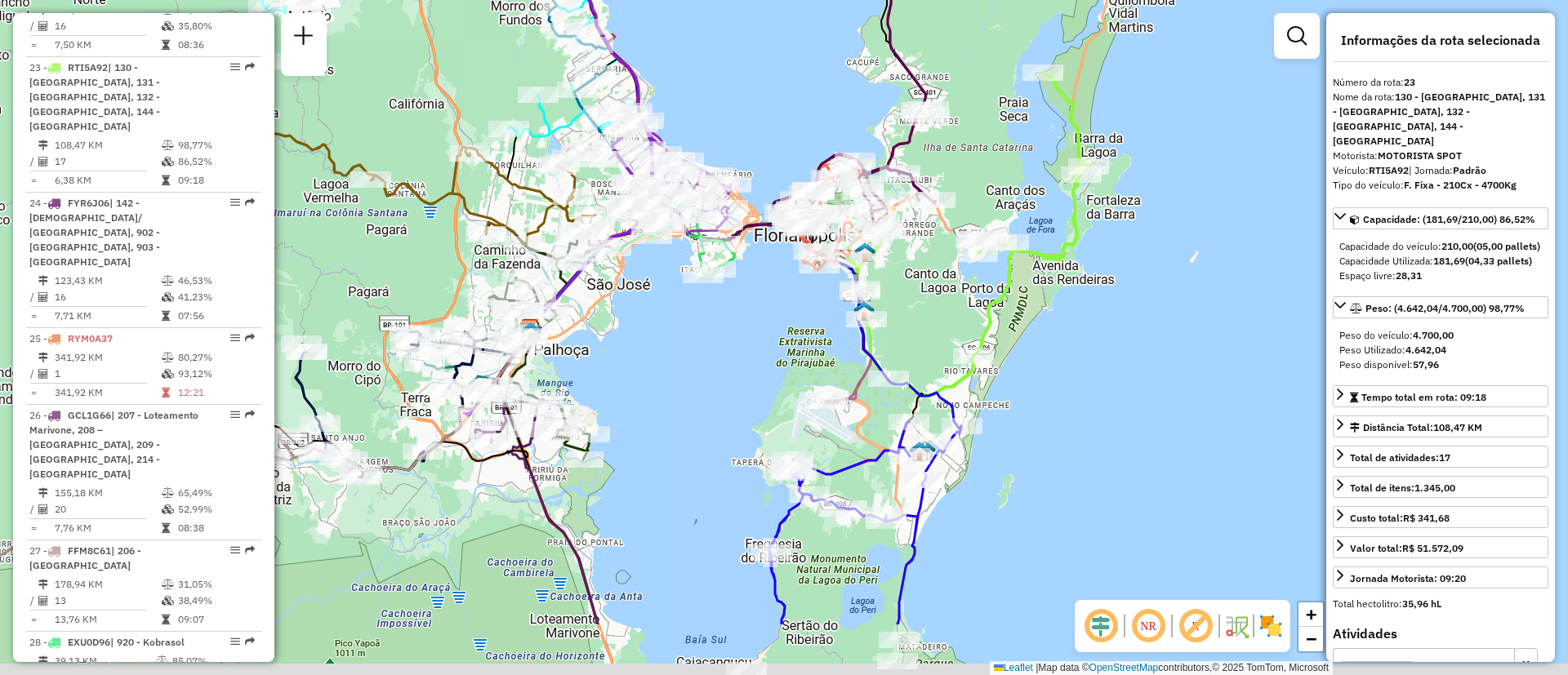
drag, startPoint x: 1066, startPoint y: 400, endPoint x: 1068, endPoint y: 342, distance: 58.0
click at [1068, 342] on div "Janela de atendimento Grade de atendimento Capacidade Transportadoras Veículos …" at bounding box center [784, 338] width 1568 height 675
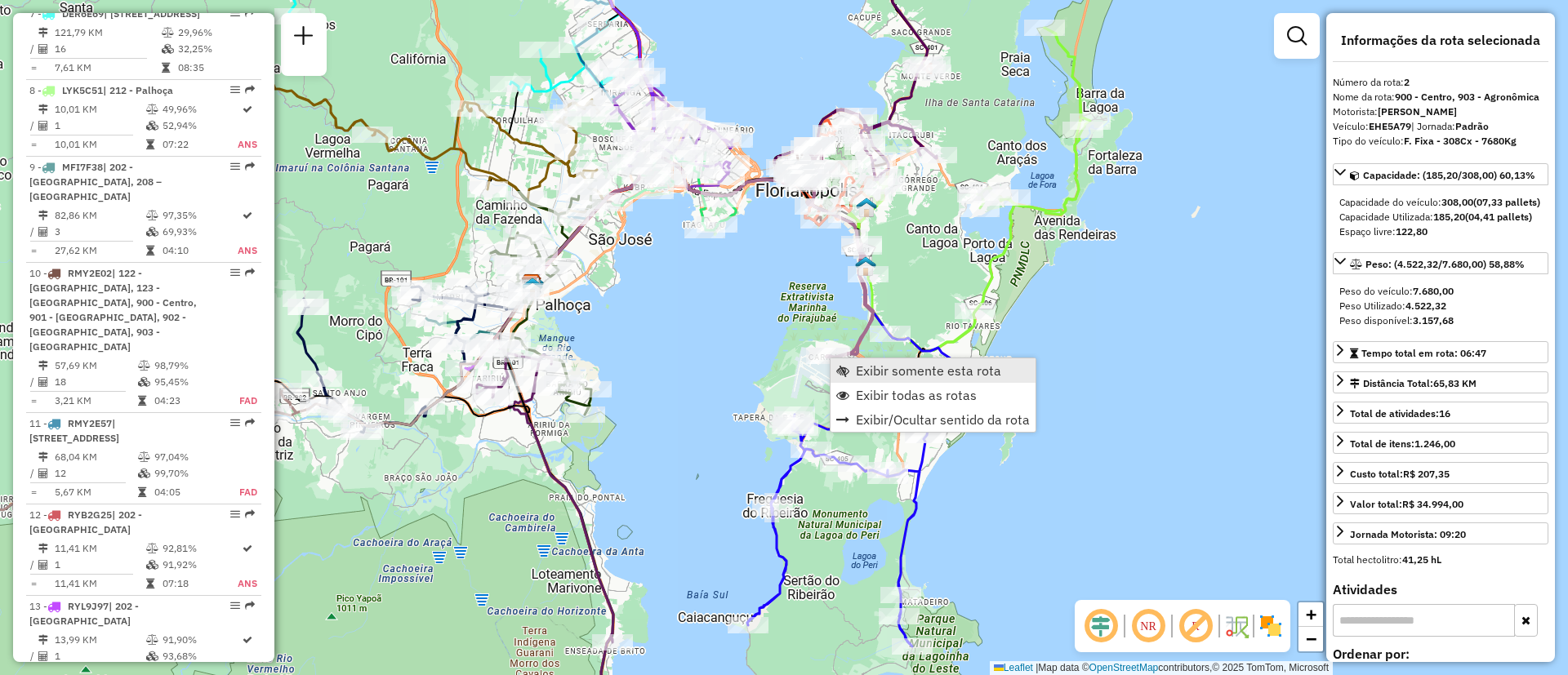
scroll to position [746, 0]
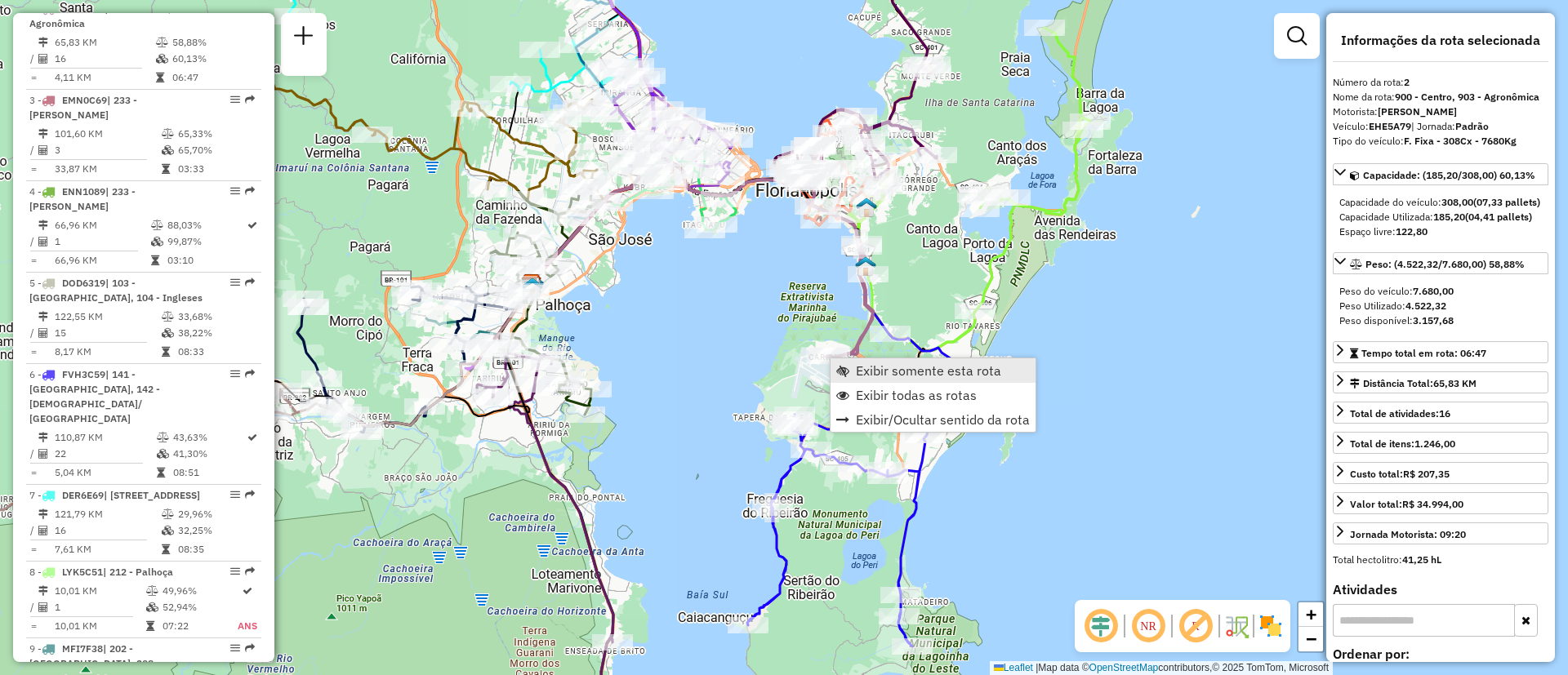
click at [854, 367] on link "Exibir somente esta rota" at bounding box center [933, 370] width 205 height 25
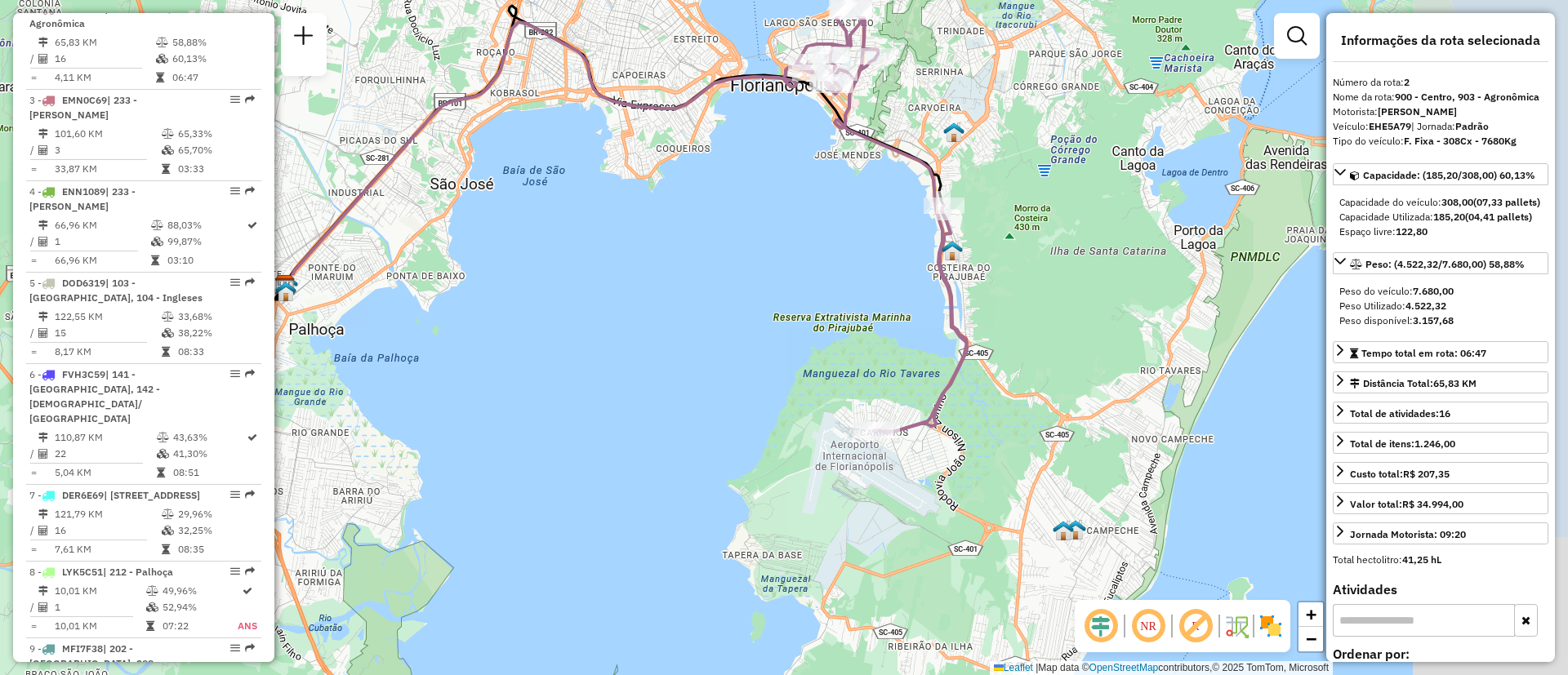
drag, startPoint x: 922, startPoint y: 454, endPoint x: 759, endPoint y: 334, distance: 202.4
click at [759, 334] on div "Janela de atendimento Grade de atendimento Capacidade Transportadoras Veículos …" at bounding box center [784, 338] width 1568 height 675
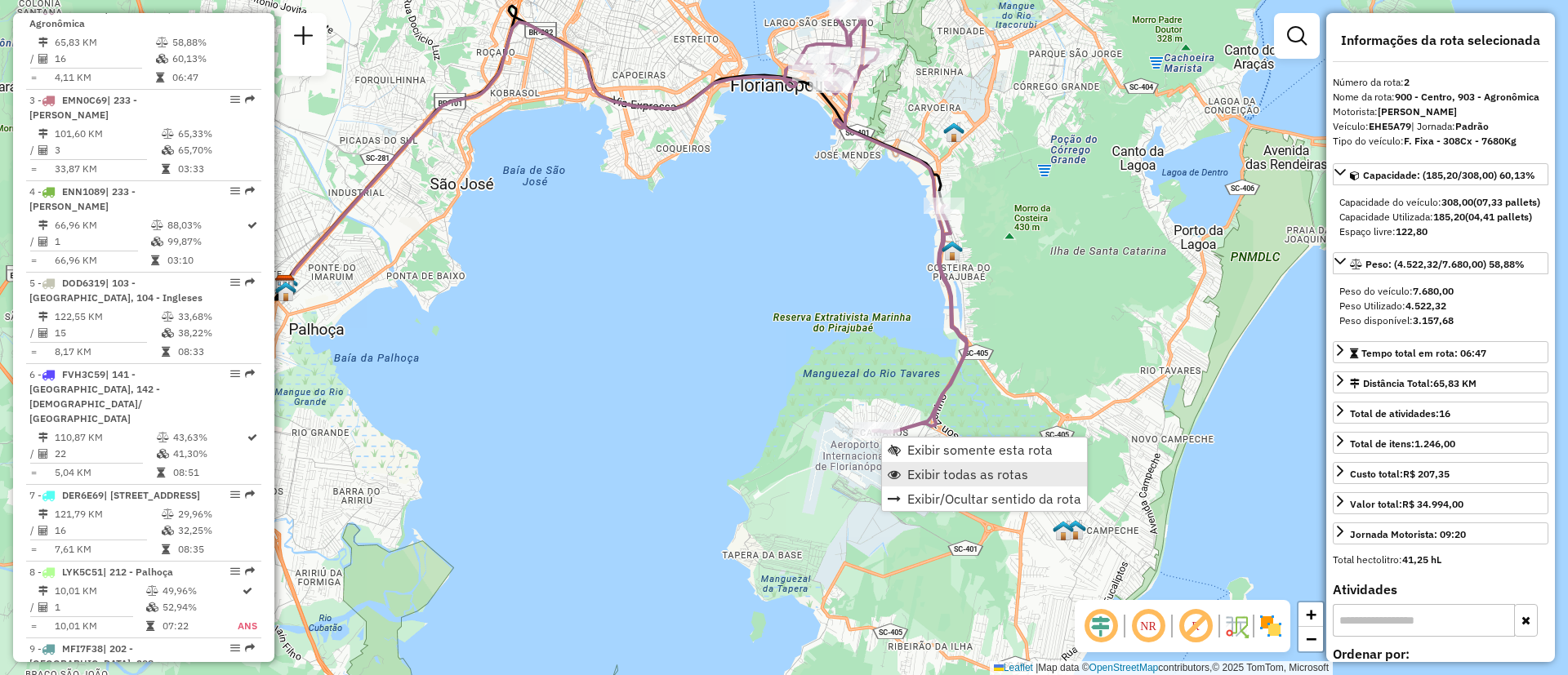
click at [926, 468] on span "Exibir todas as rotas" at bounding box center [968, 474] width 121 height 13
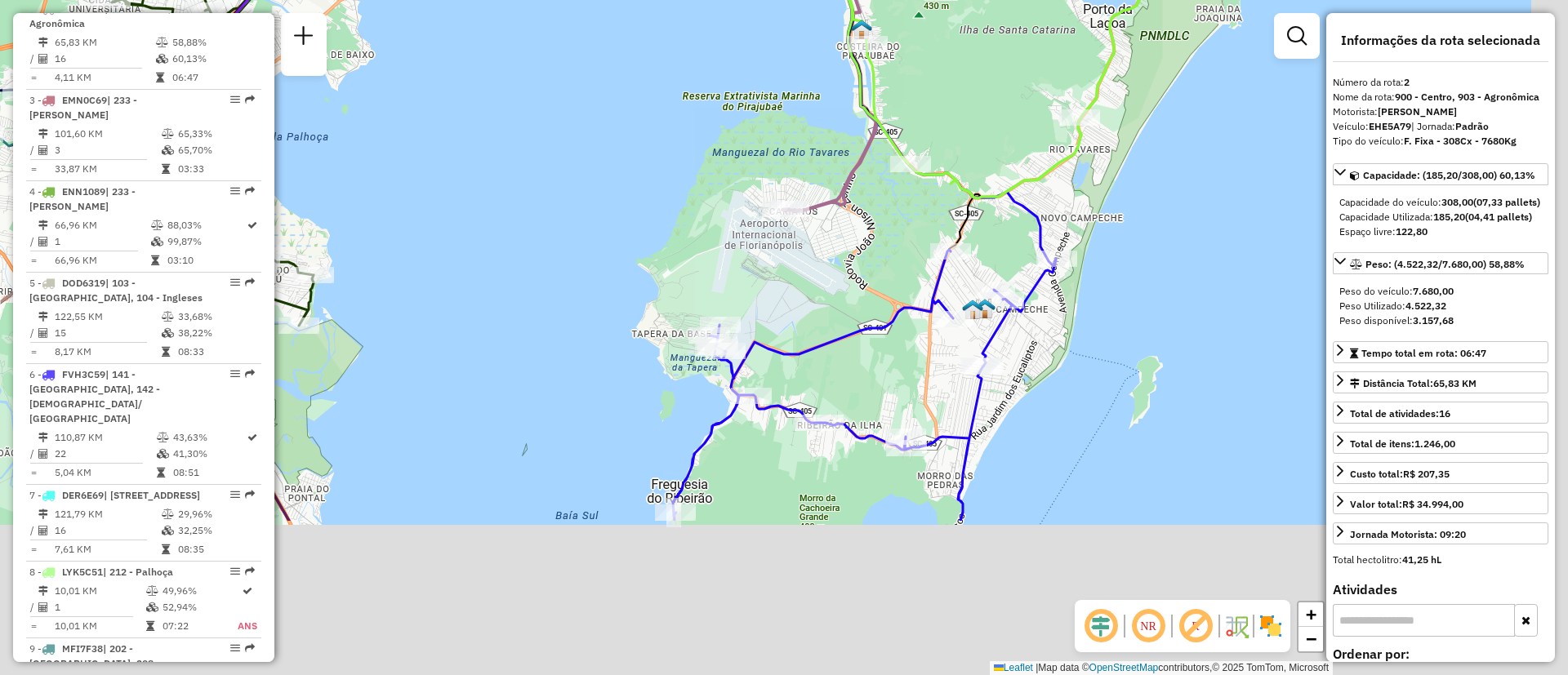
drag, startPoint x: 1066, startPoint y: 539, endPoint x: 960, endPoint y: 247, distance: 310.6
click at [962, 299] on img at bounding box center [972, 309] width 21 height 21
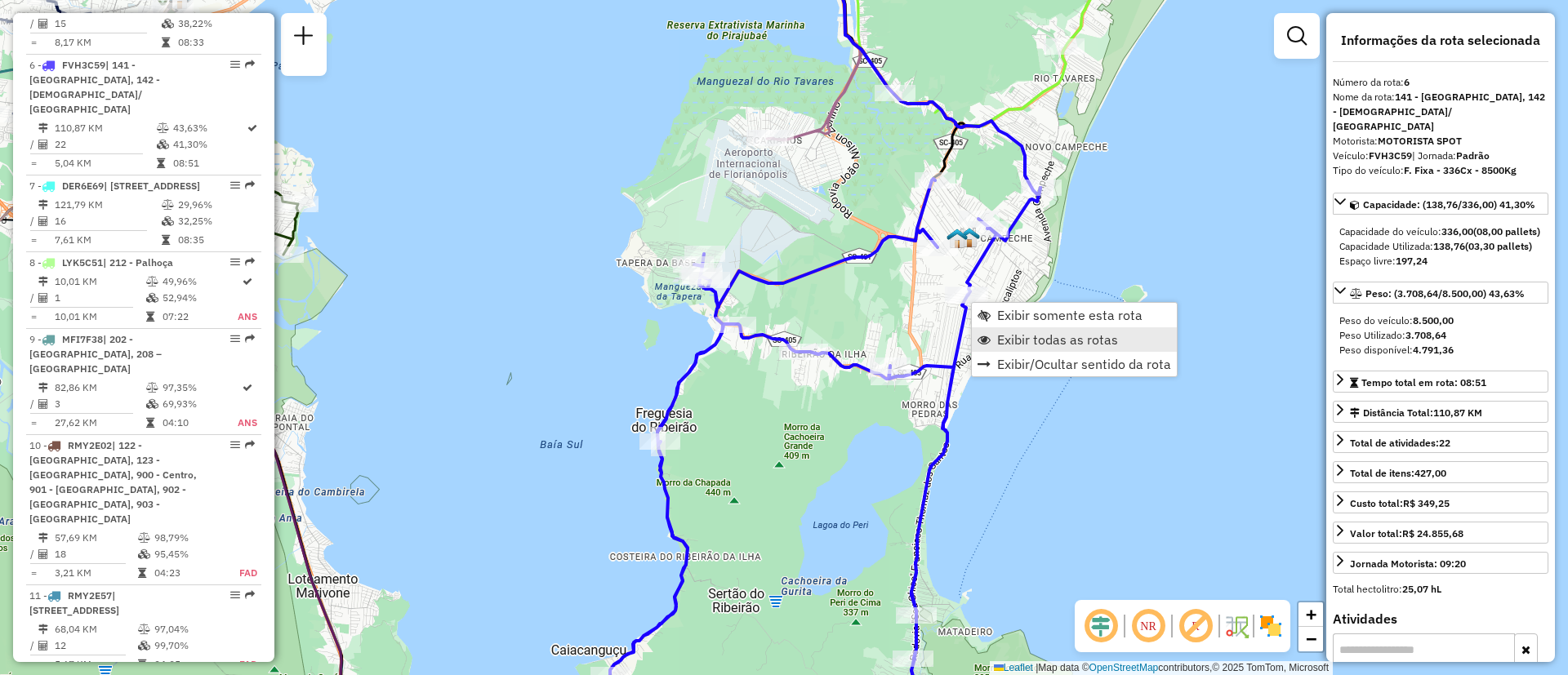
scroll to position [1112, 0]
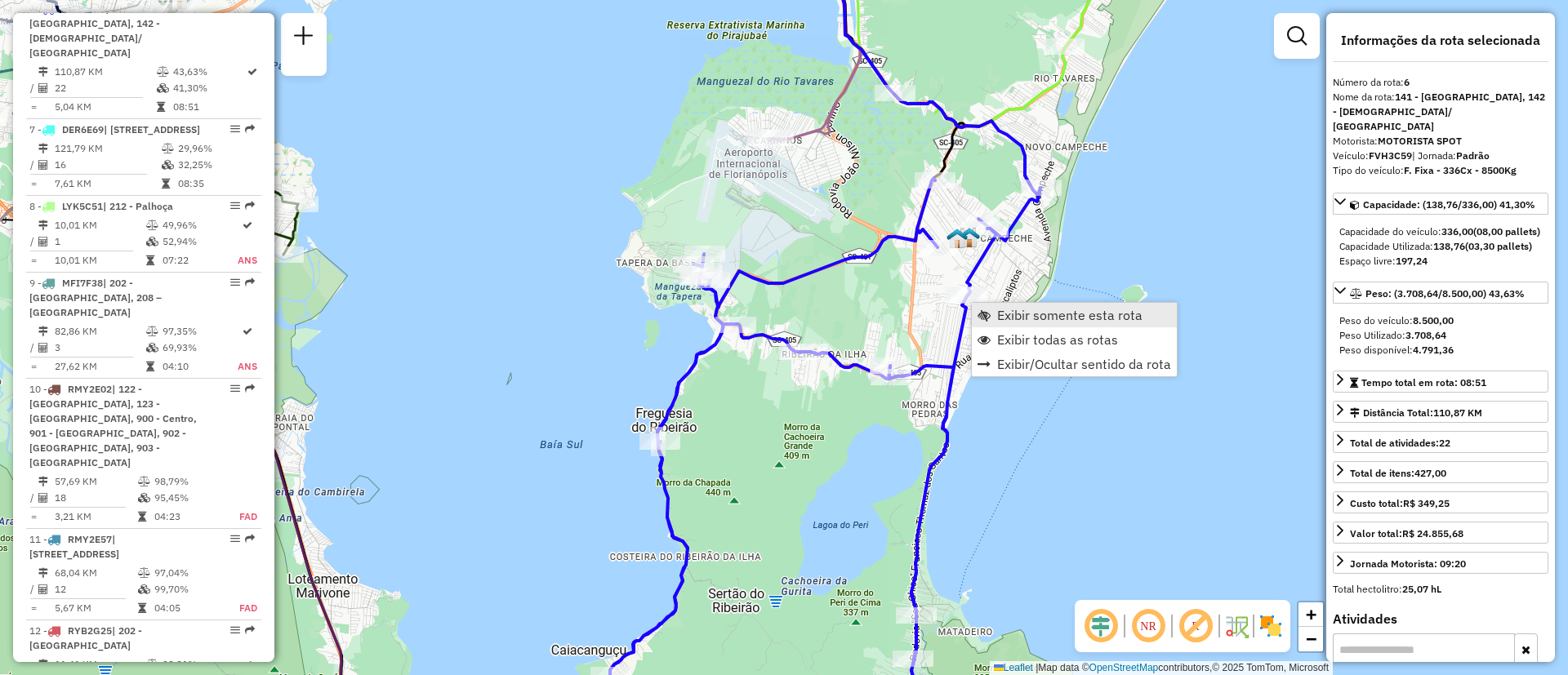
click at [1096, 321] on span "Exibir somente esta rota" at bounding box center [1070, 315] width 145 height 13
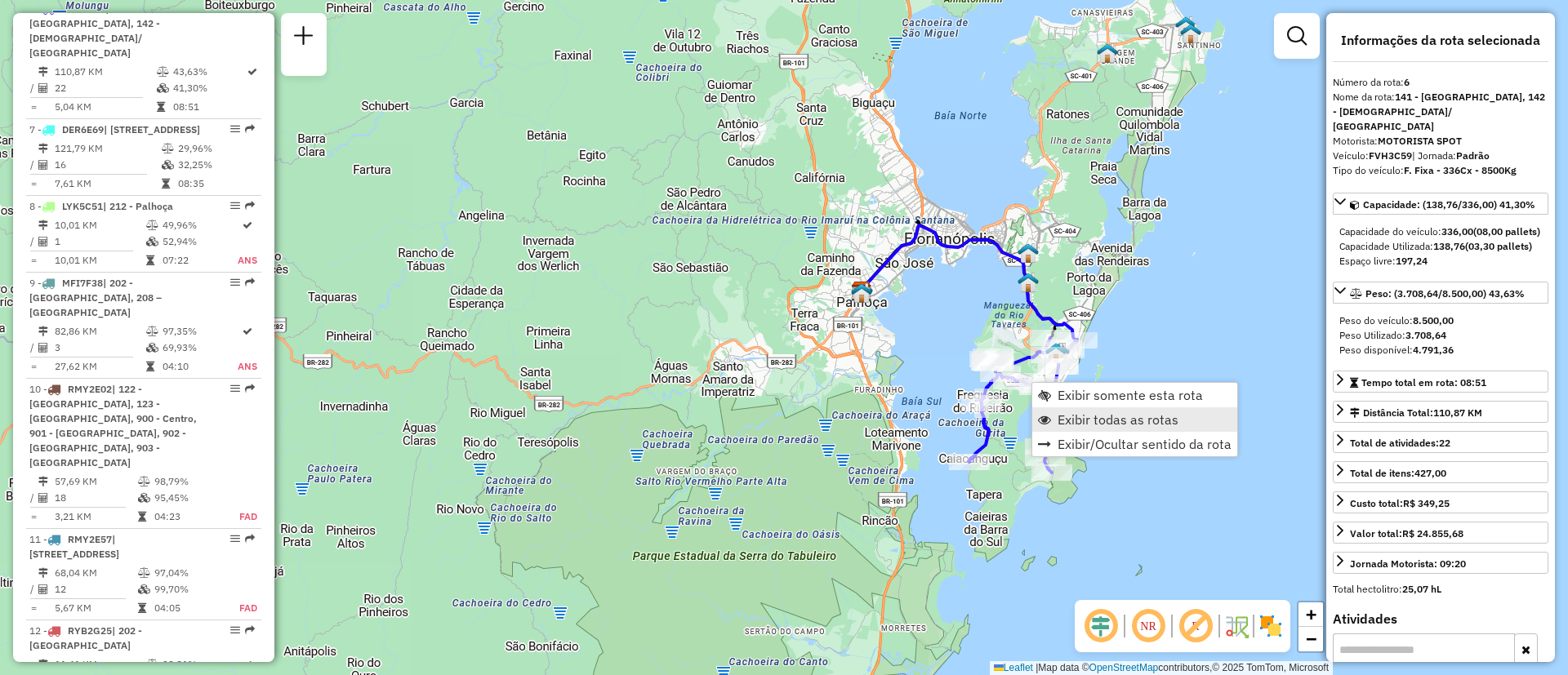
click at [1063, 419] on span "Exibir todas as rotas" at bounding box center [1117, 420] width 121 height 13
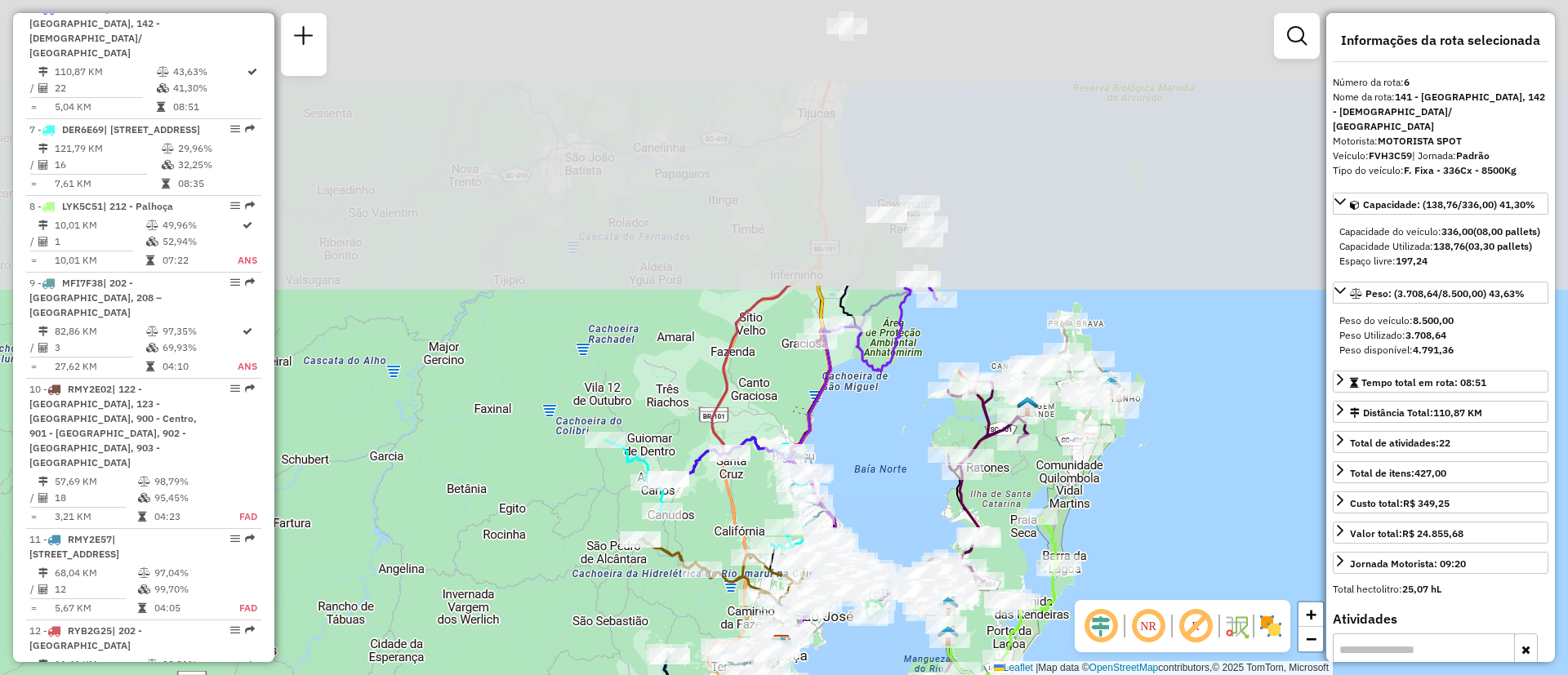
drag, startPoint x: 1178, startPoint y: 272, endPoint x: 1111, endPoint y: 526, distance: 262.7
click at [1111, 526] on div "Janela de atendimento Grade de atendimento Capacidade Transportadoras Veículos …" at bounding box center [784, 338] width 1568 height 675
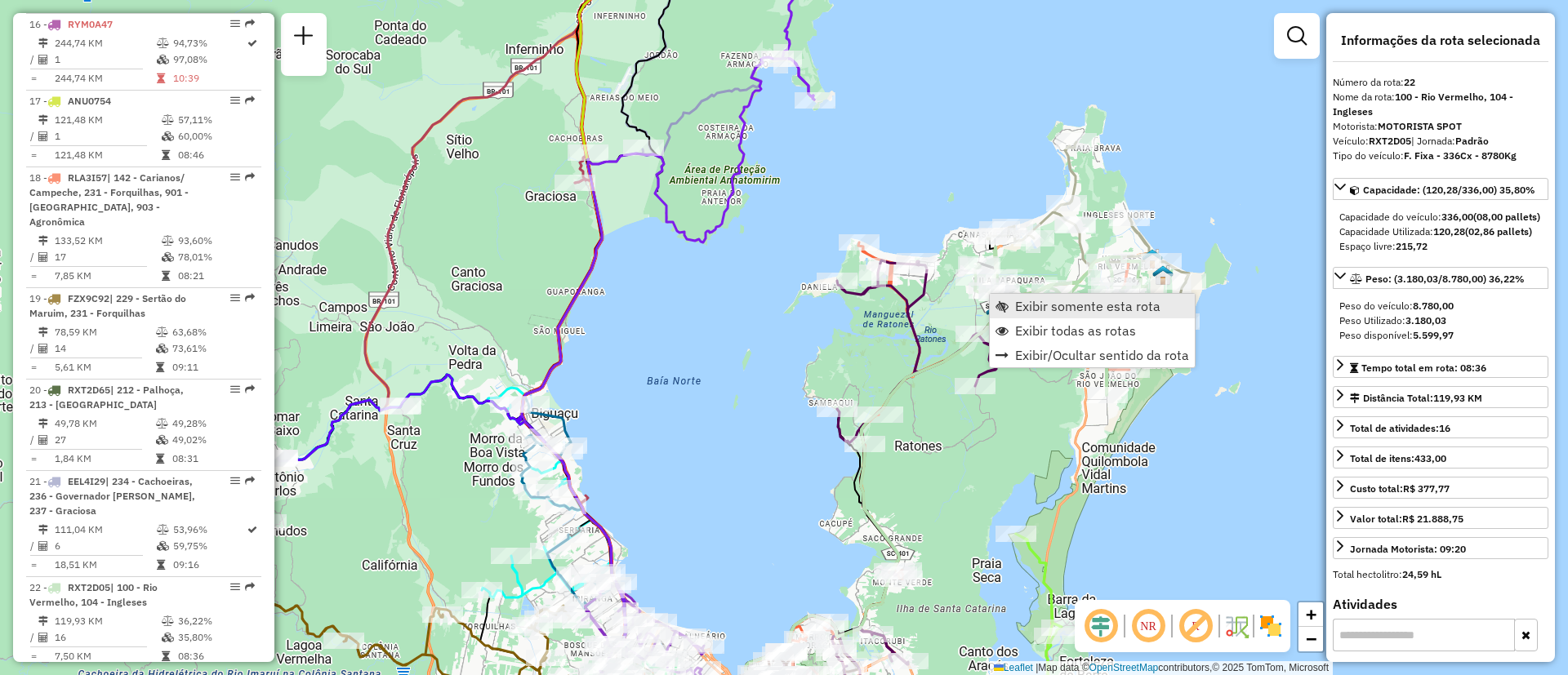
scroll to position [2593, 0]
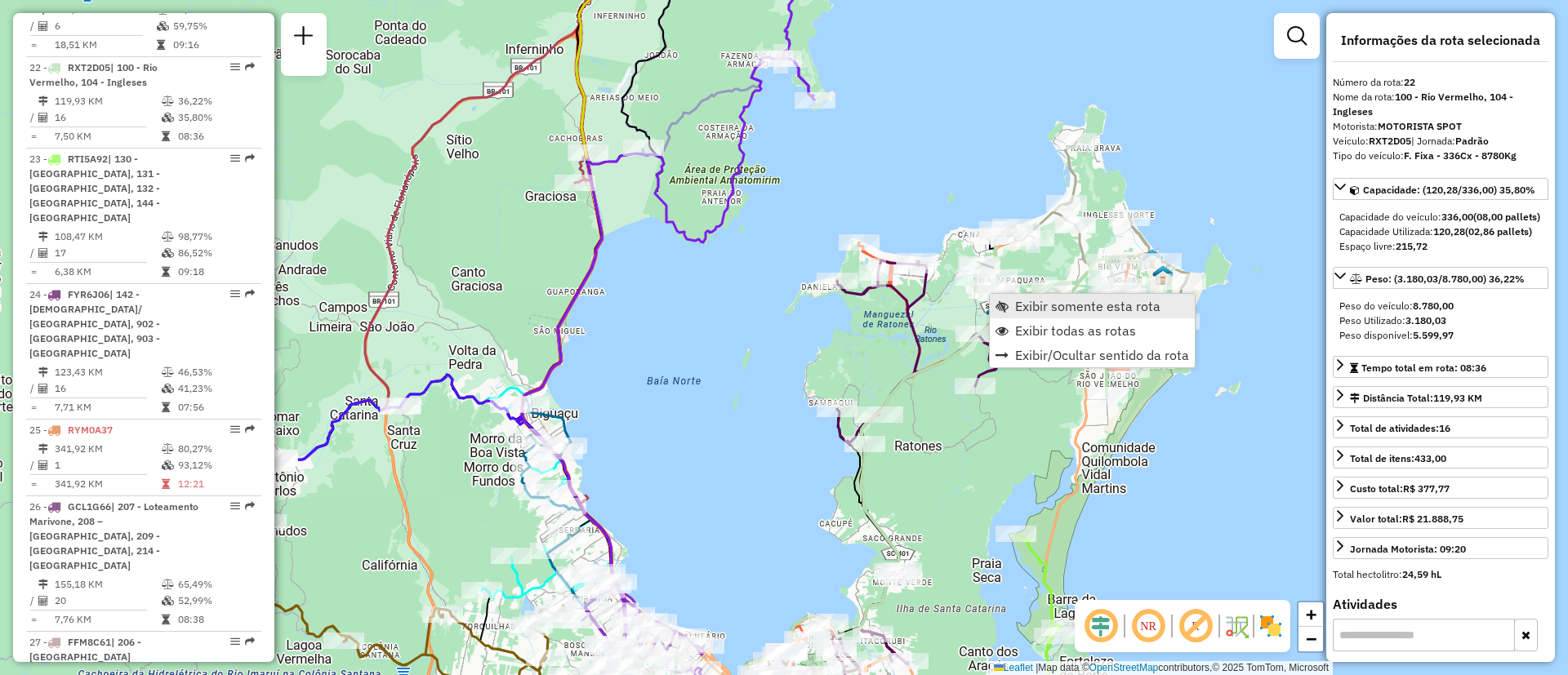
click at [1072, 310] on span "Exibir somente esta rota" at bounding box center [1088, 305] width 145 height 13
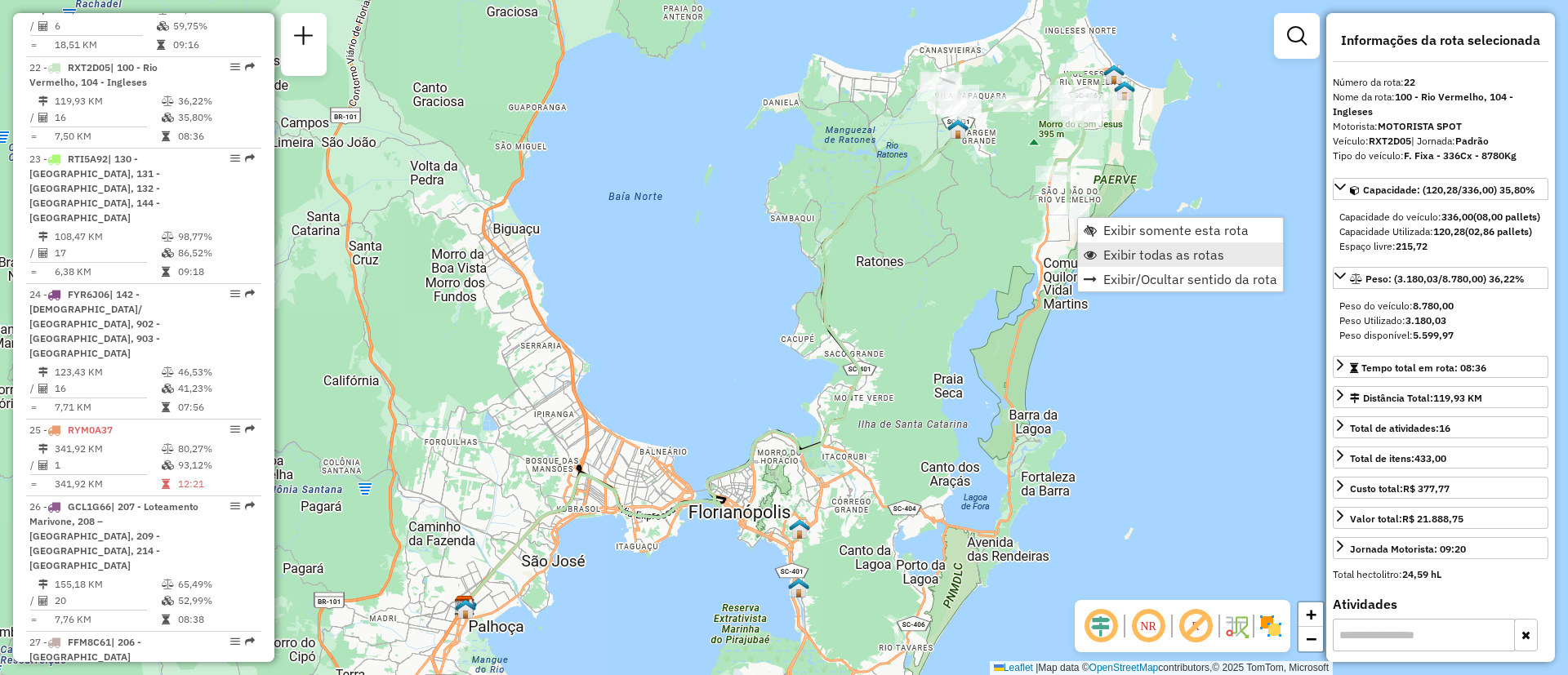
click at [1116, 258] on span "Exibir todas as rotas" at bounding box center [1163, 255] width 121 height 13
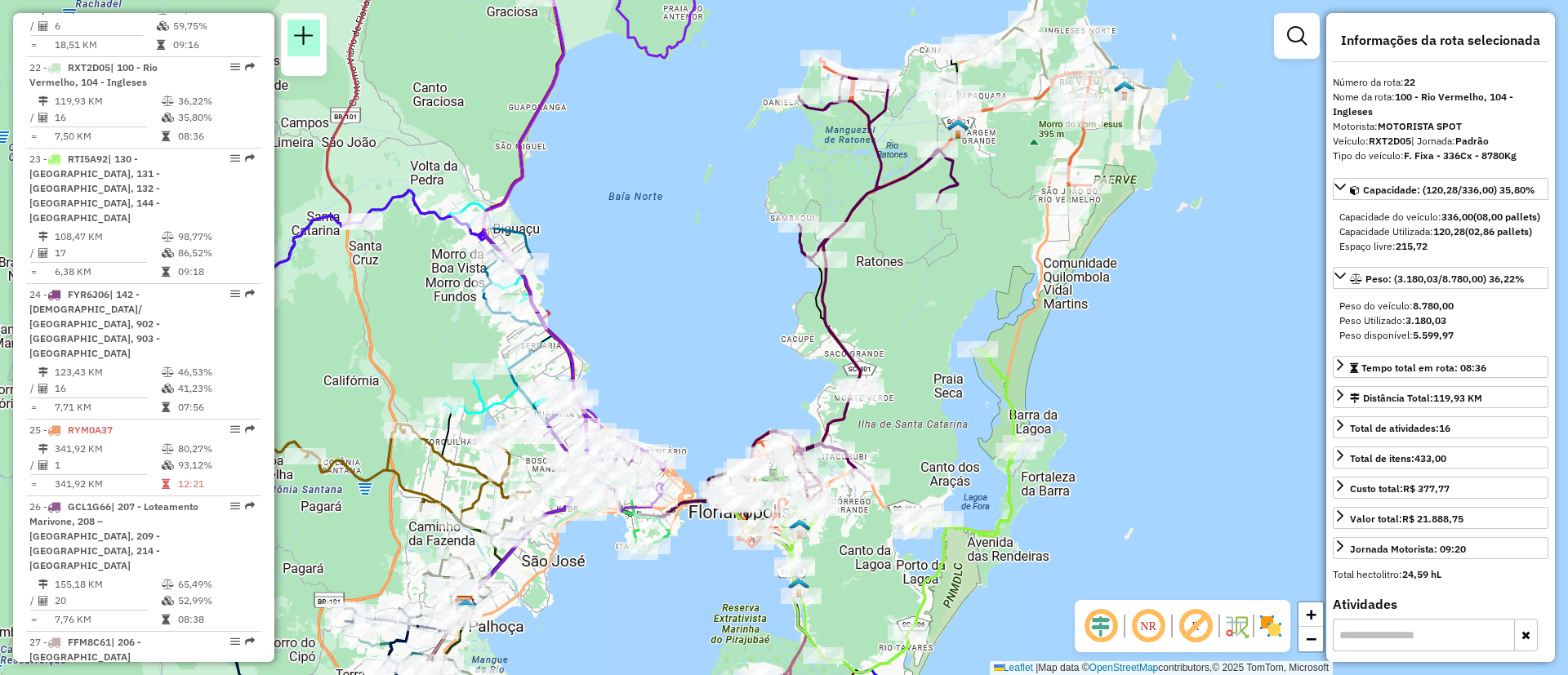
scroll to position [2174, 0]
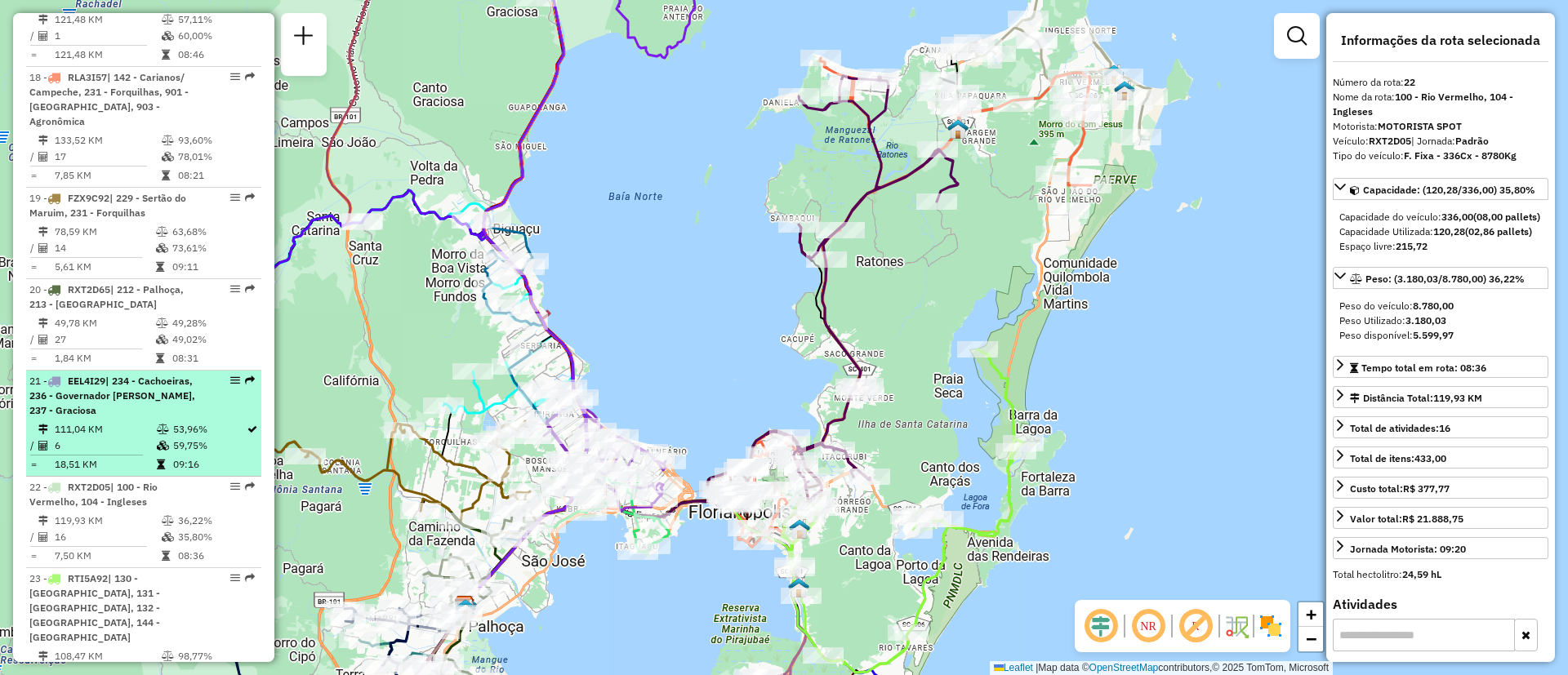
click at [152, 374] on div "21 - EEL4I29 | 234 - Cachoeiras, 236 - Governador Celso Ramos, 237 - Graciosa" at bounding box center [116, 396] width 173 height 44
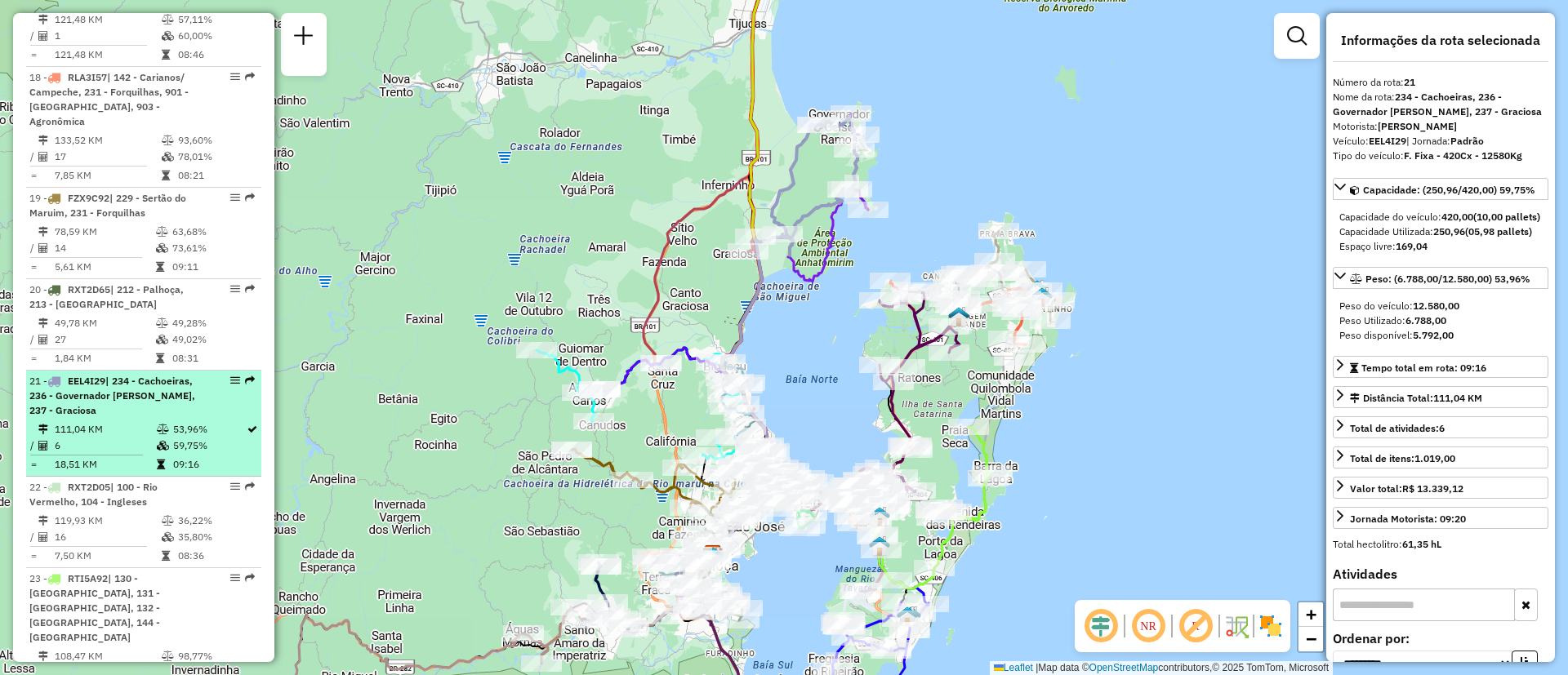
drag, startPoint x: 233, startPoint y: 330, endPoint x: 230, endPoint y: 338, distance: 8.5
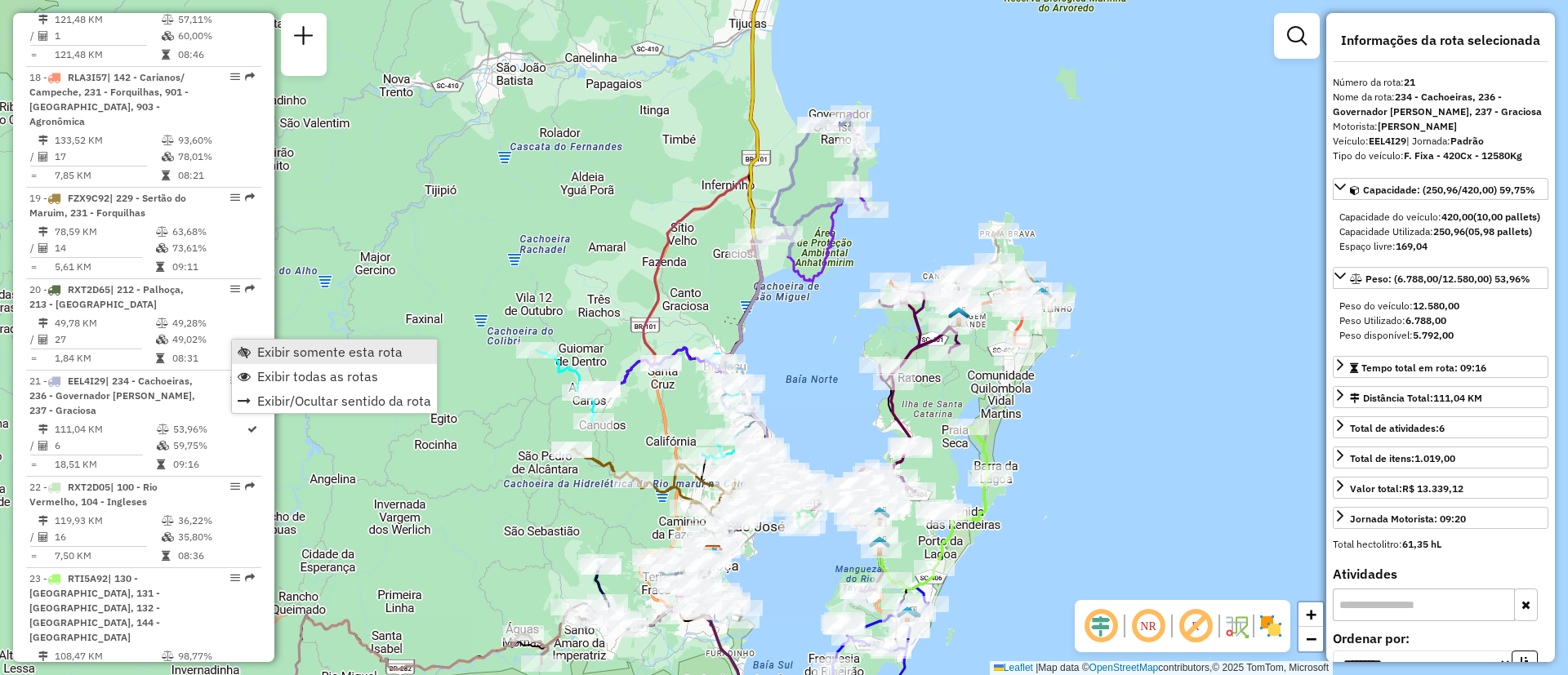
click at [296, 354] on span "Exibir somente esta rota" at bounding box center [330, 351] width 145 height 13
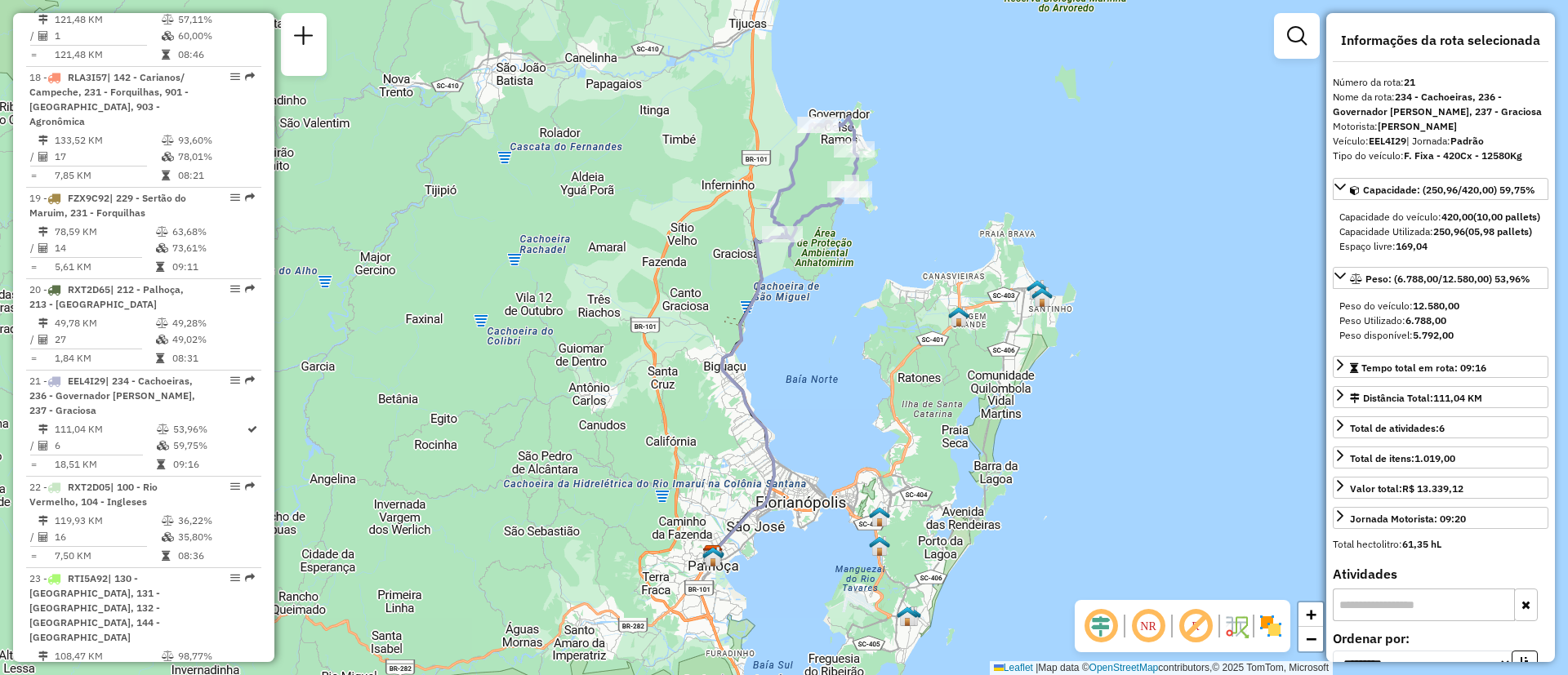
drag, startPoint x: 752, startPoint y: 335, endPoint x: 650, endPoint y: 451, distance: 154.5
click at [650, 451] on div "Janela de atendimento Grade de atendimento Capacidade Transportadoras Veículos …" at bounding box center [784, 338] width 1568 height 675
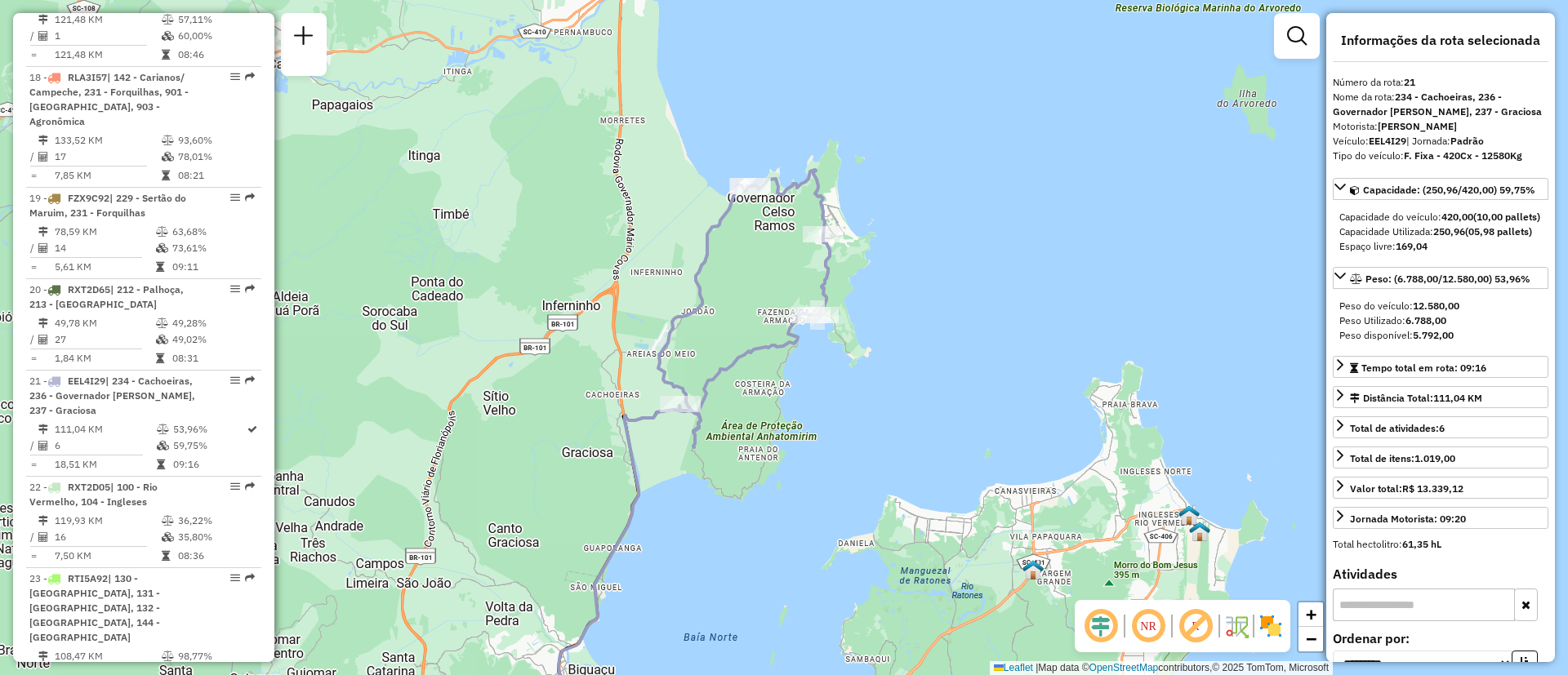
drag, startPoint x: 646, startPoint y: 343, endPoint x: 651, endPoint y: 456, distance: 113.1
click at [639, 474] on icon at bounding box center [654, 526] width 192 height 683
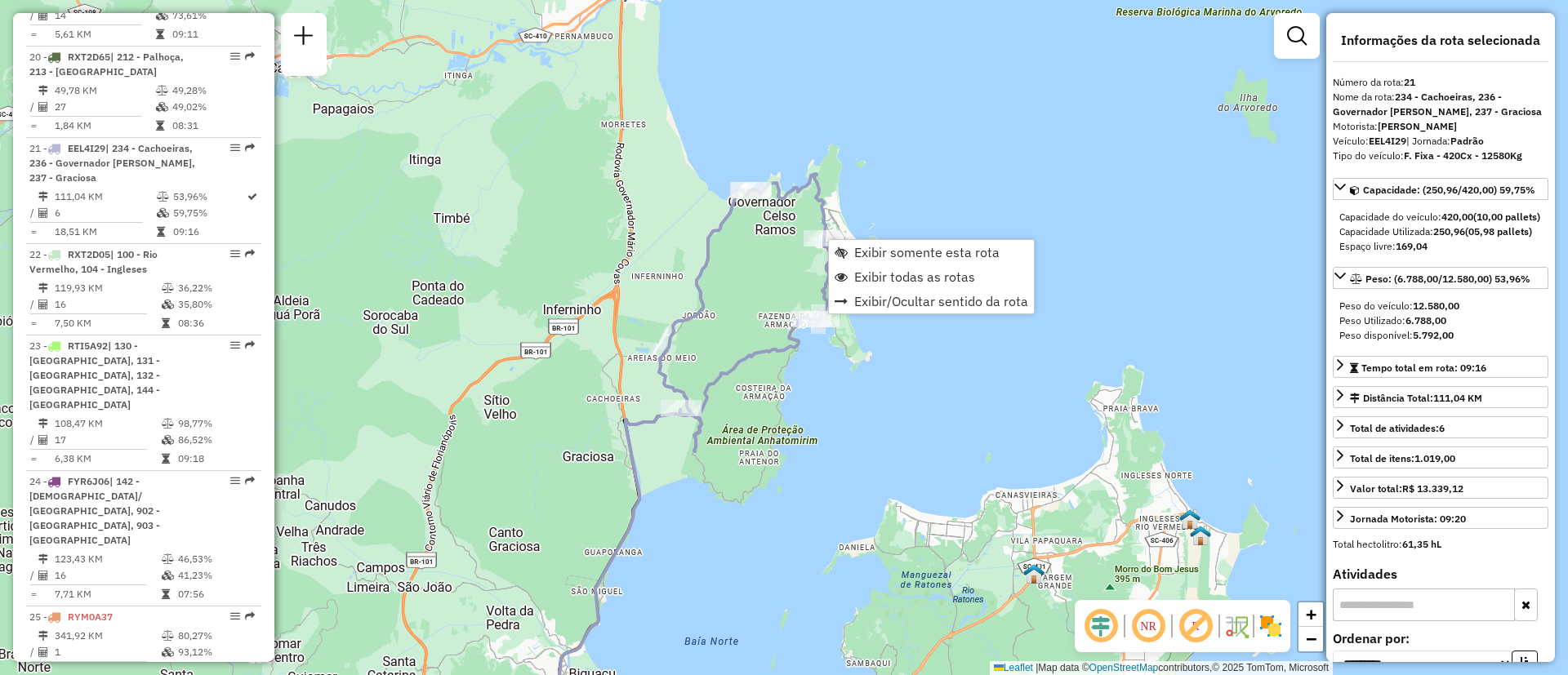
scroll to position [2488, 0]
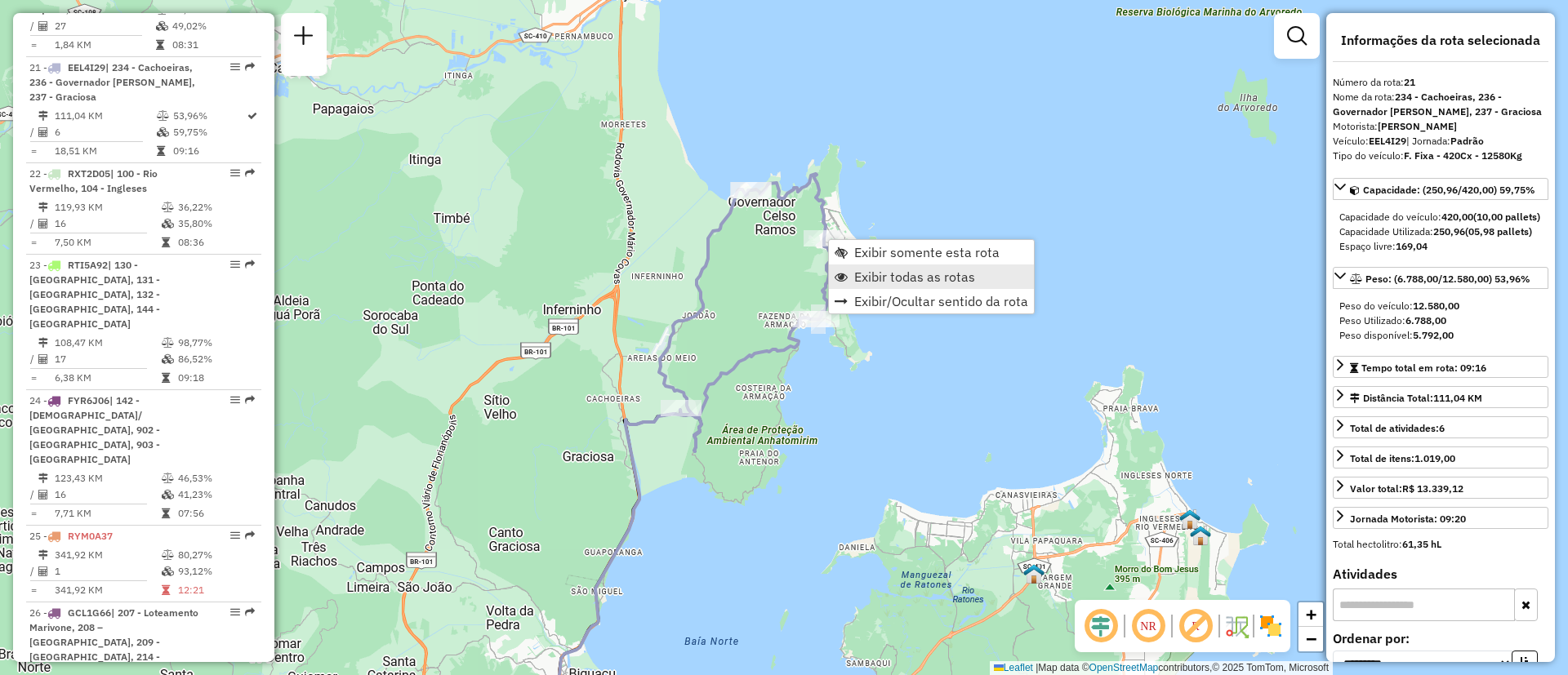
click at [957, 271] on span "Exibir todas as rotas" at bounding box center [914, 277] width 121 height 13
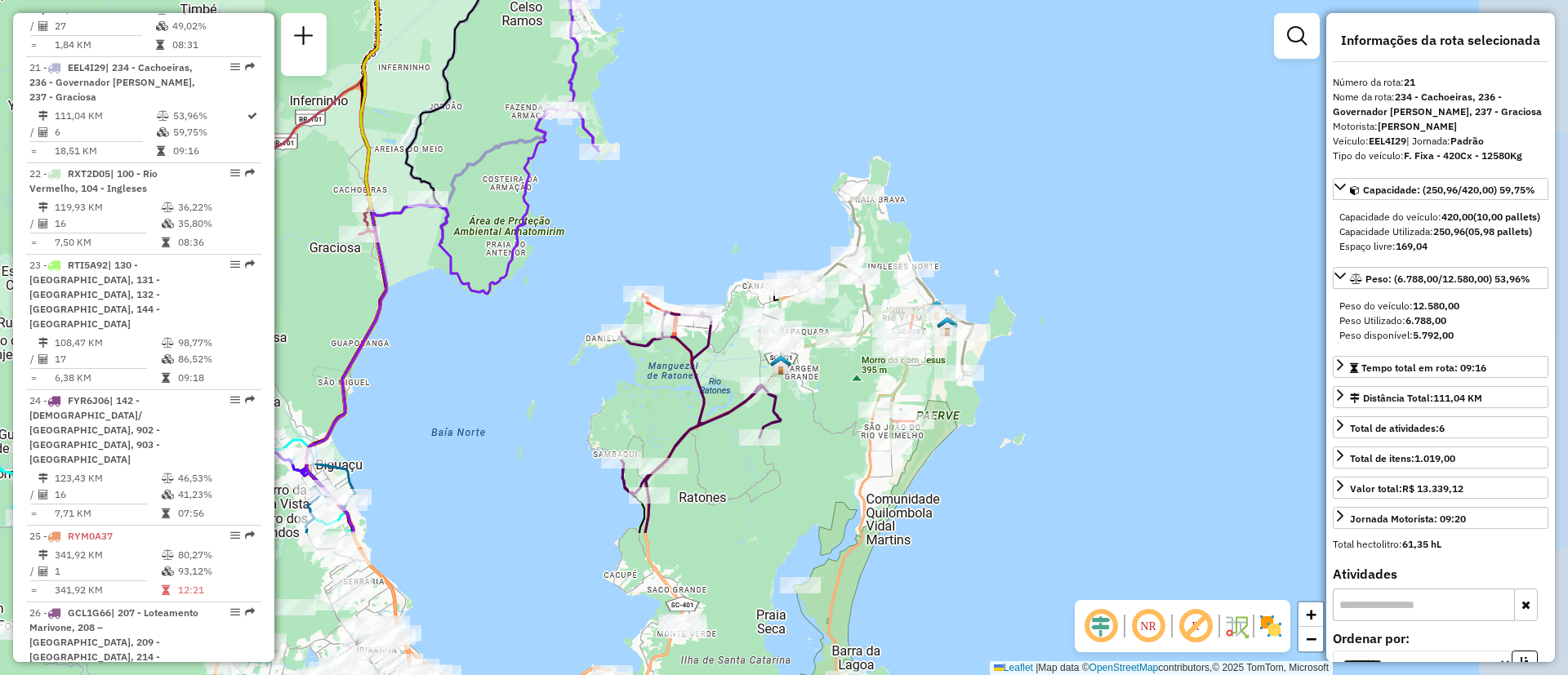
drag, startPoint x: 979, startPoint y: 464, endPoint x: 725, endPoint y: 254, distance: 329.6
click at [725, 254] on div "Janela de atendimento Grade de atendimento Capacidade Transportadoras Veículos …" at bounding box center [784, 338] width 1568 height 675
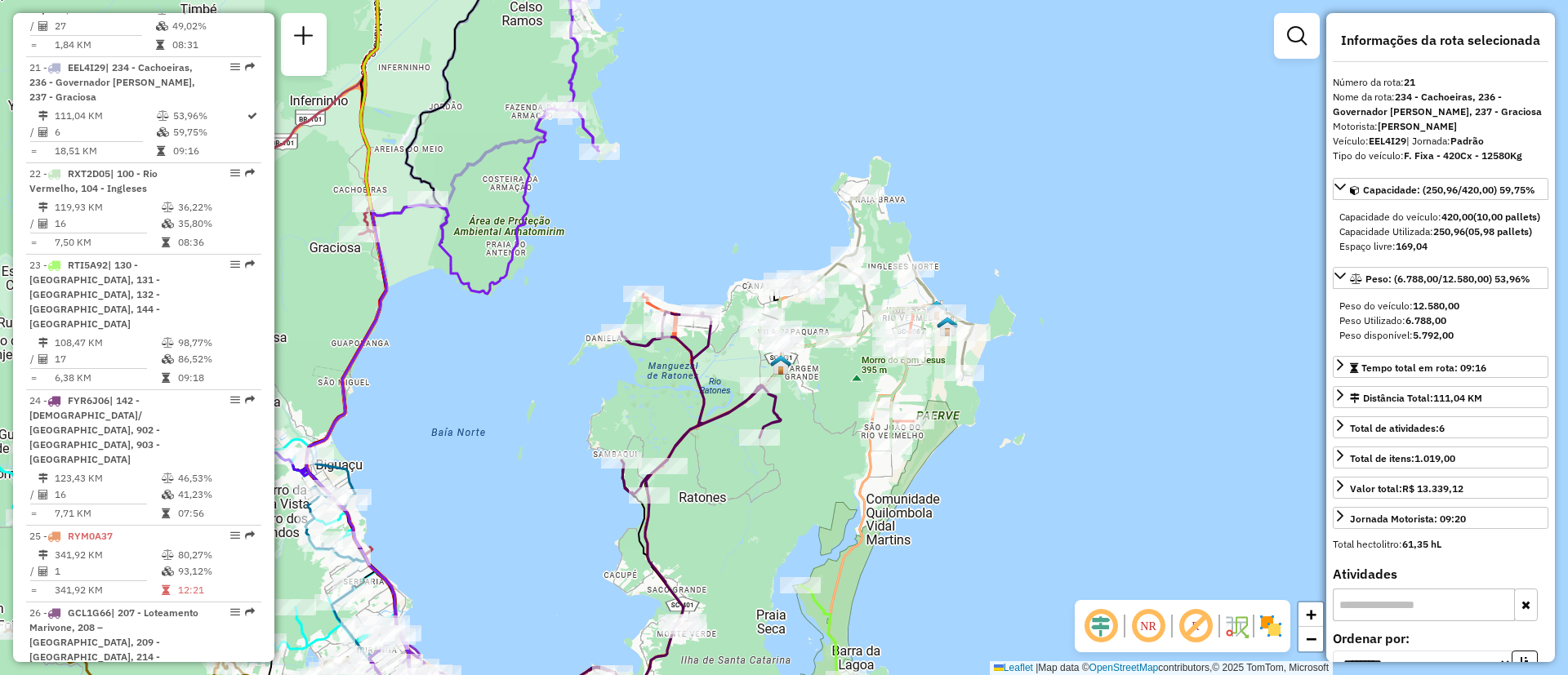
scroll to position [524, 0]
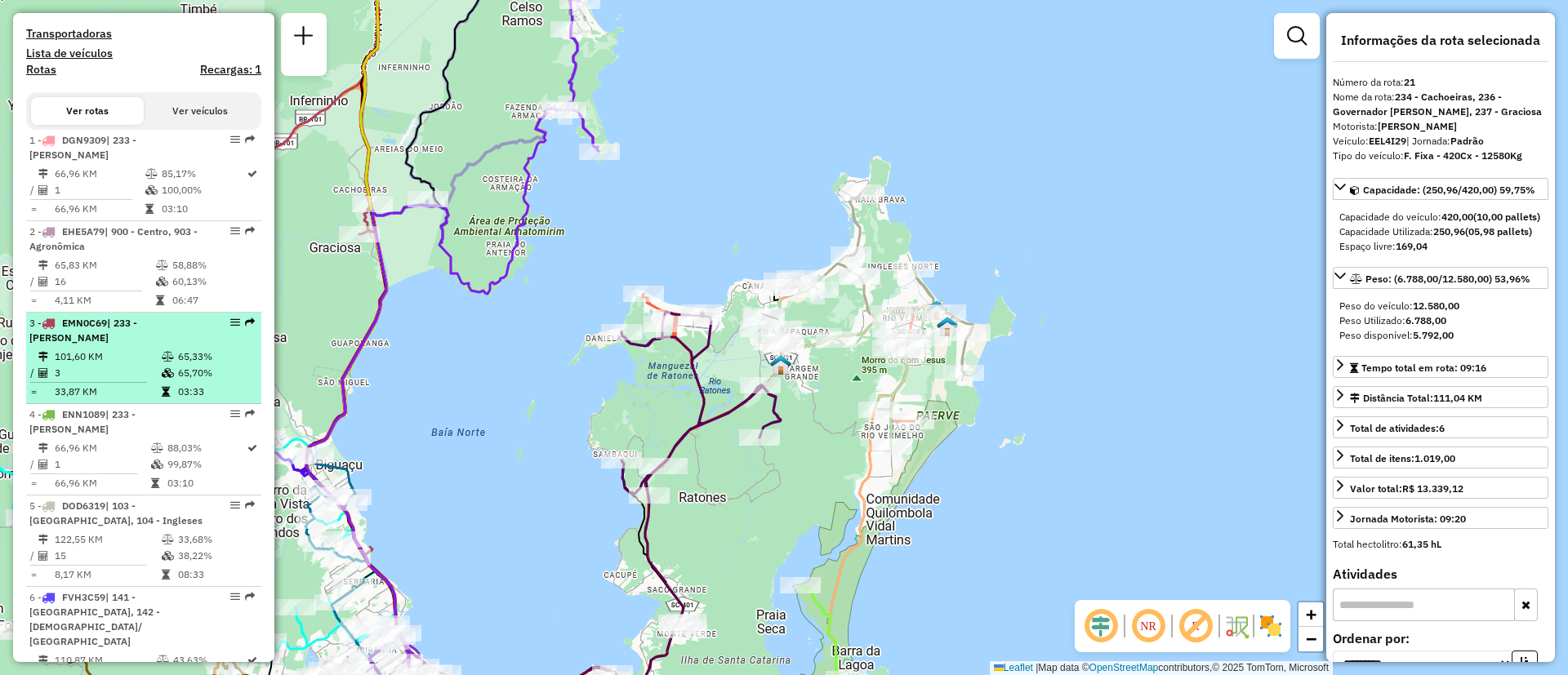
click at [151, 363] on td "101,60 KM" at bounding box center [107, 356] width 107 height 16
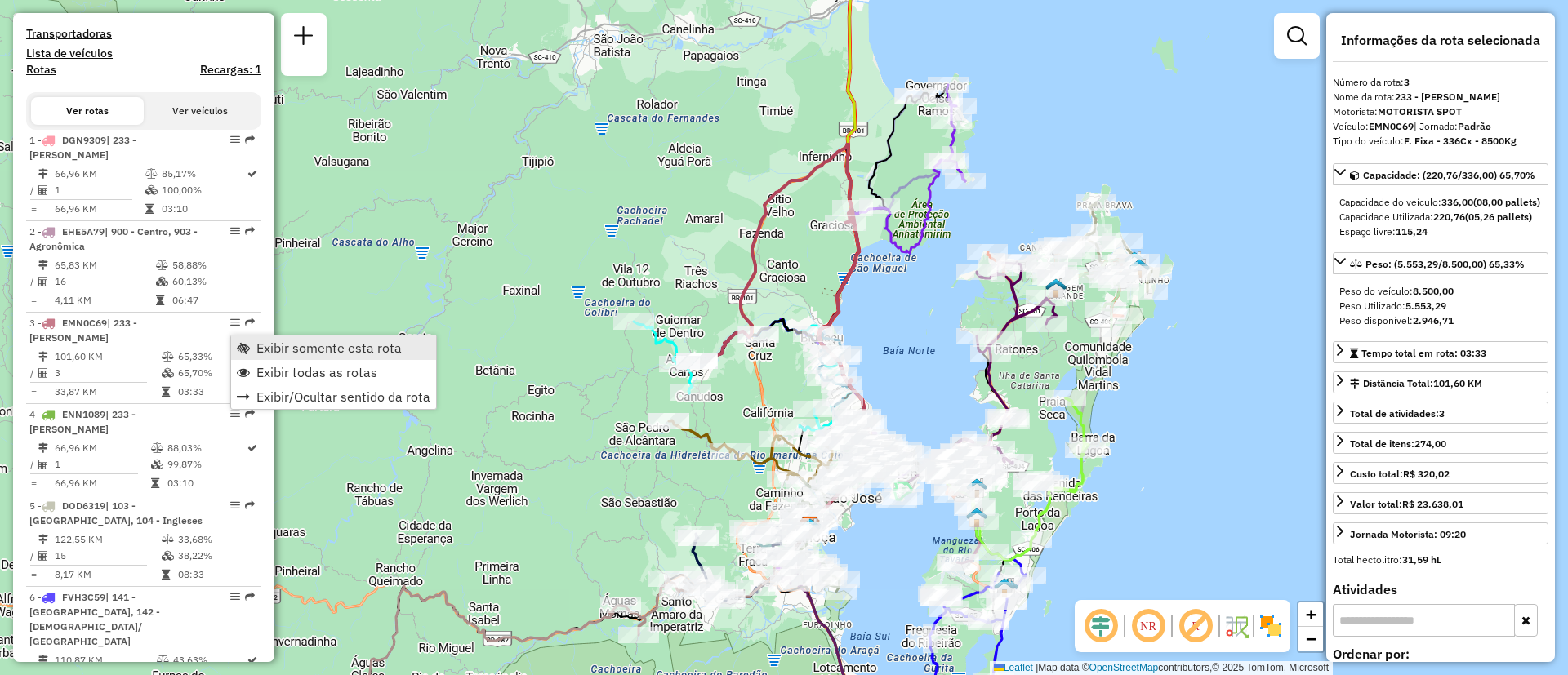
click at [255, 343] on link "Exibir somente esta rota" at bounding box center [333, 348] width 205 height 25
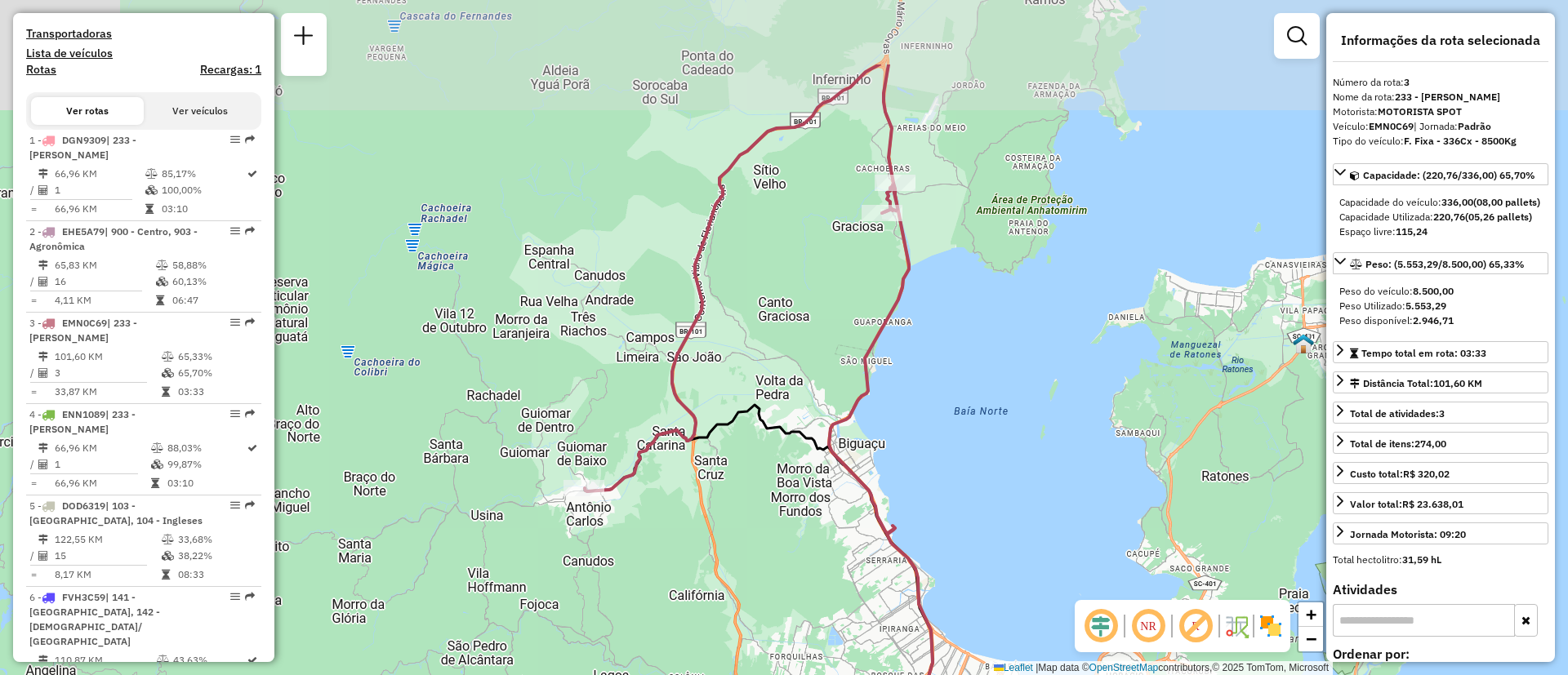
drag, startPoint x: 741, startPoint y: 254, endPoint x: 741, endPoint y: 388, distance: 134.0
click at [739, 388] on div "Janela de atendimento Grade de atendimento Capacidade Transportadoras Veículos …" at bounding box center [784, 338] width 1568 height 675
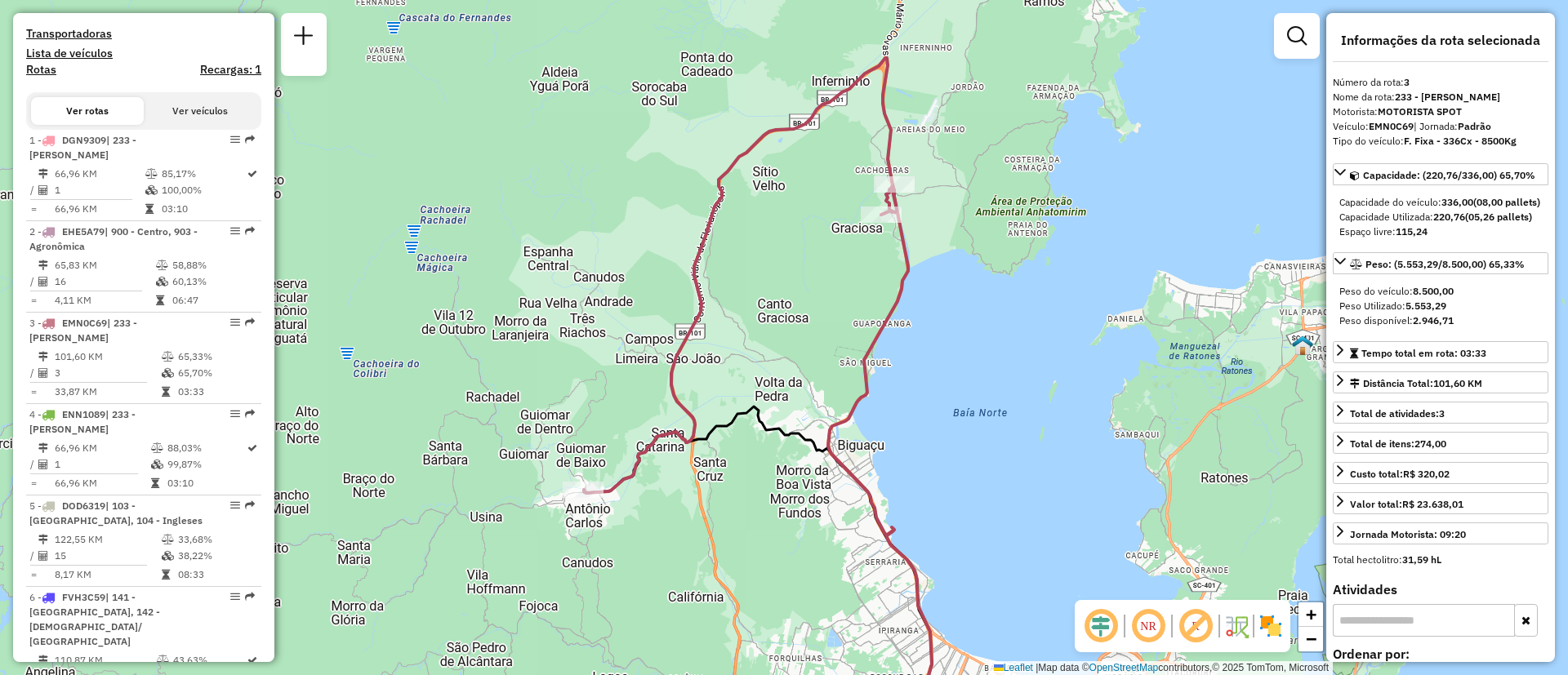
scroll to position [1991, 0]
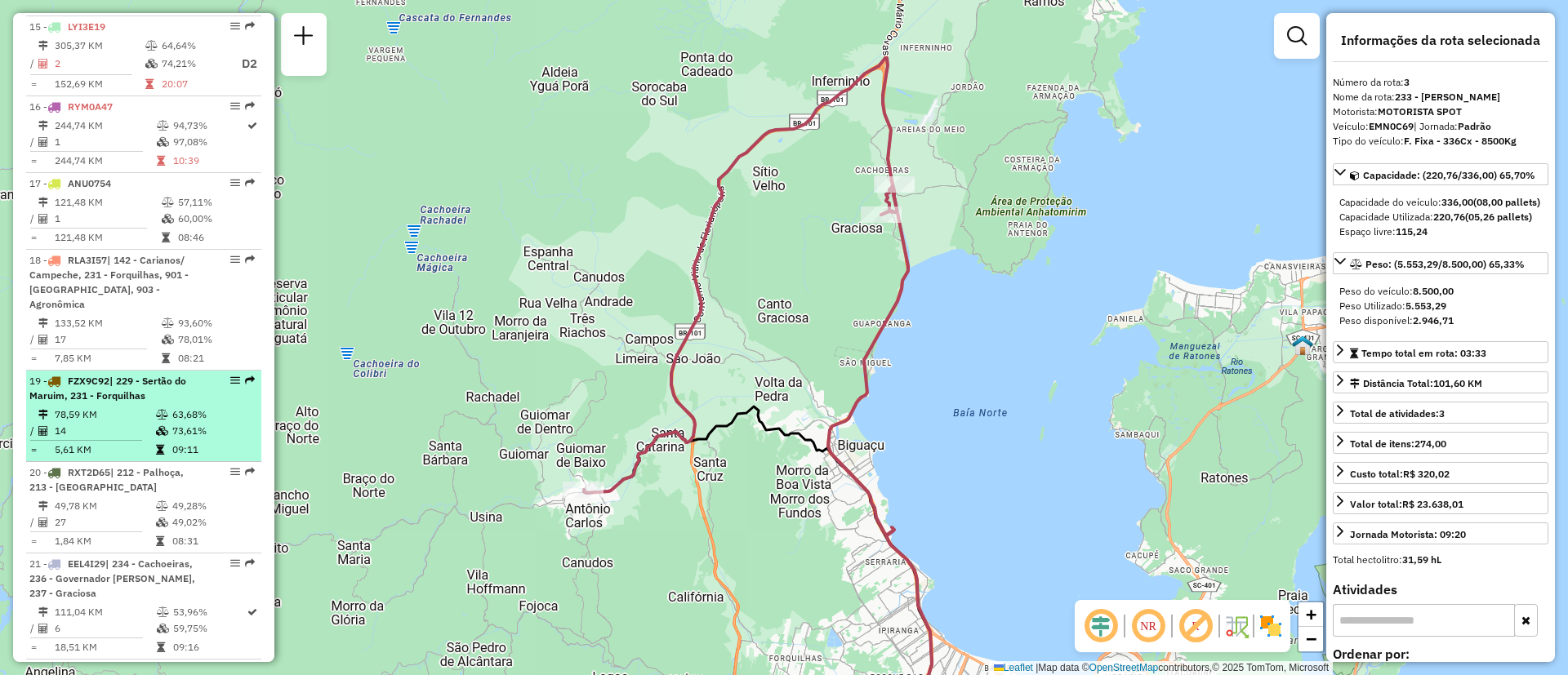
click at [87, 375] on span "FZX9C92" at bounding box center [88, 381] width 41 height 12
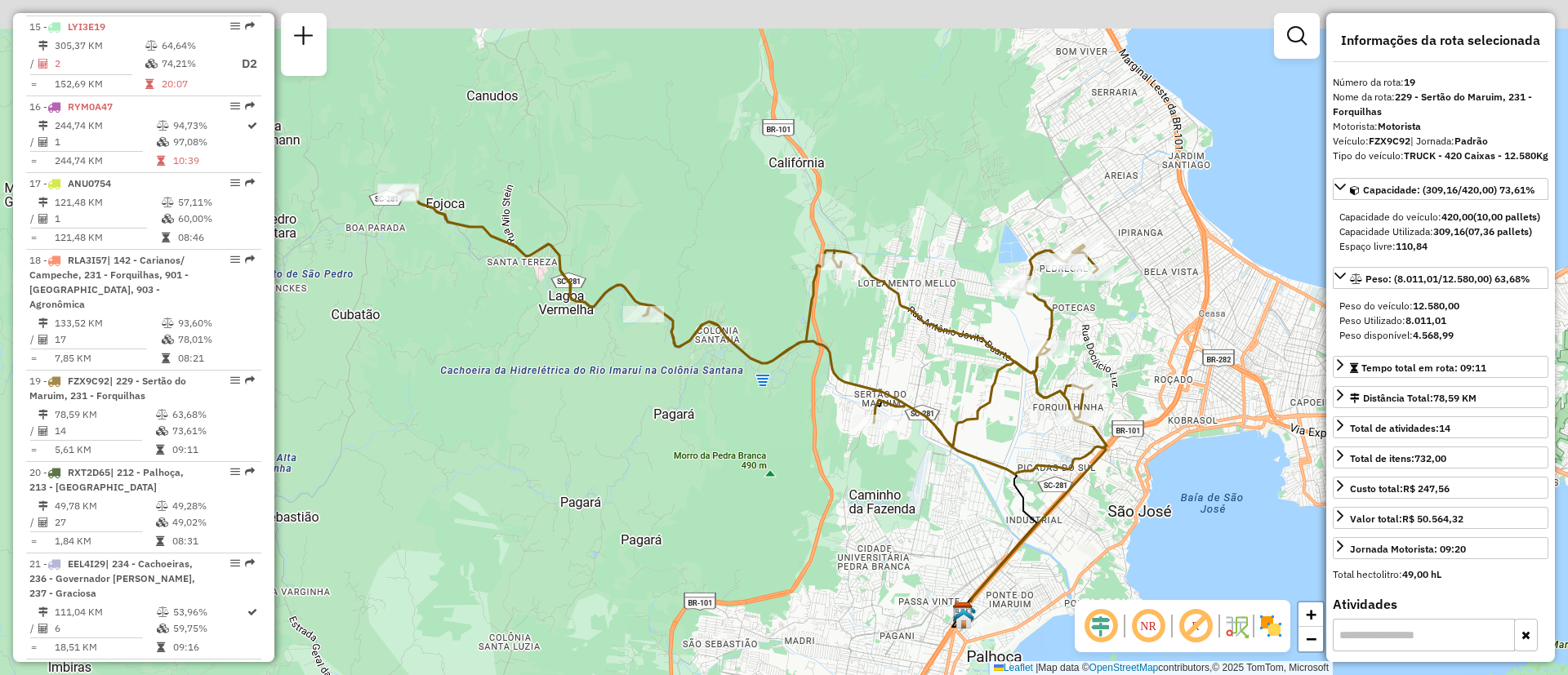
drag, startPoint x: 841, startPoint y: 425, endPoint x: 810, endPoint y: 496, distance: 77.5
click at [810, 496] on div "Janela de atendimento Grade de atendimento Capacidade Transportadoras Veículos …" at bounding box center [784, 338] width 1568 height 675
